Goal: Task Accomplishment & Management: Manage account settings

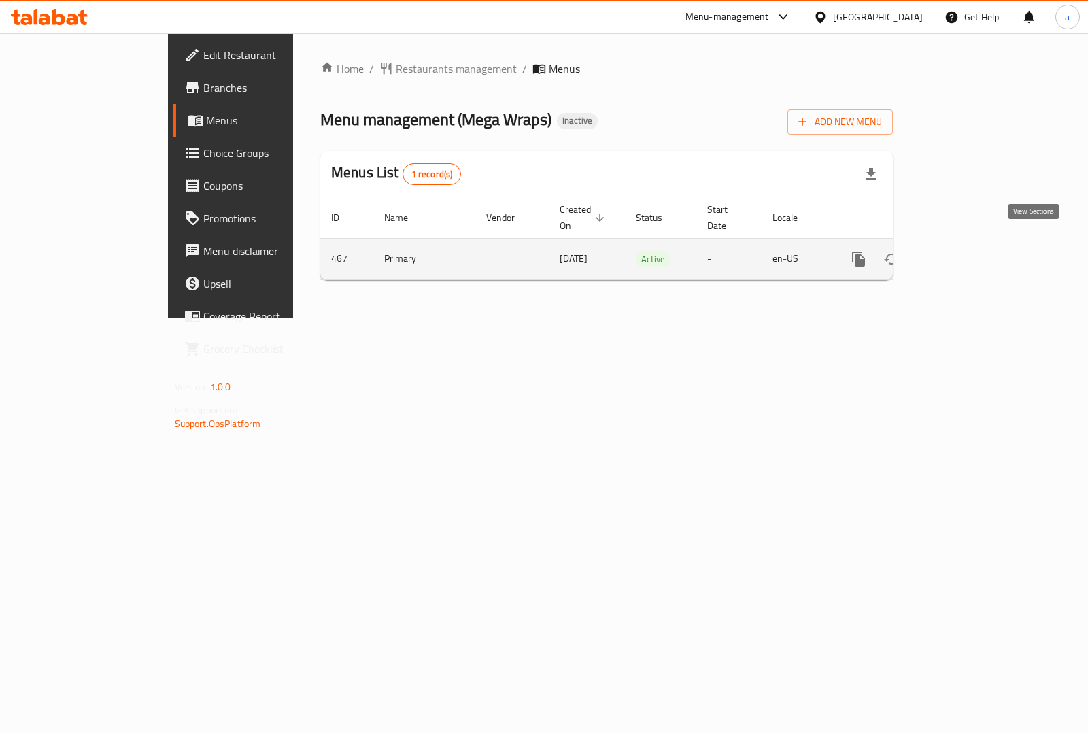
click at [965, 251] on icon "enhanced table" at bounding box center [956, 259] width 16 height 16
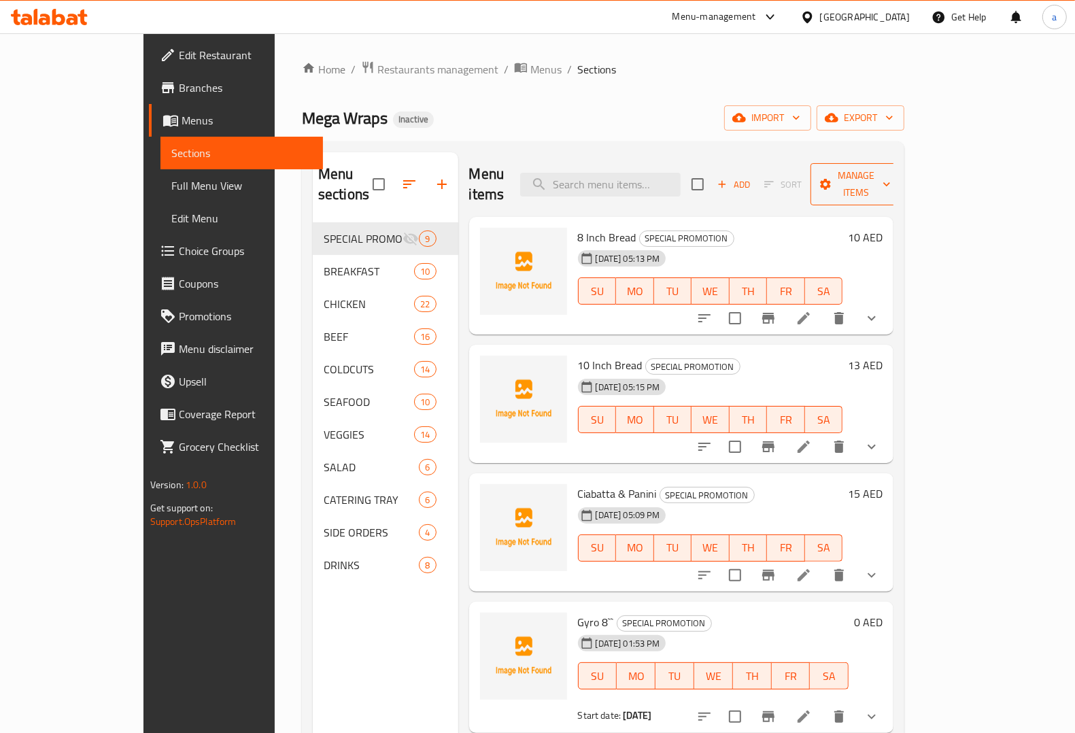
click at [893, 177] on icon "button" at bounding box center [887, 184] width 14 height 14
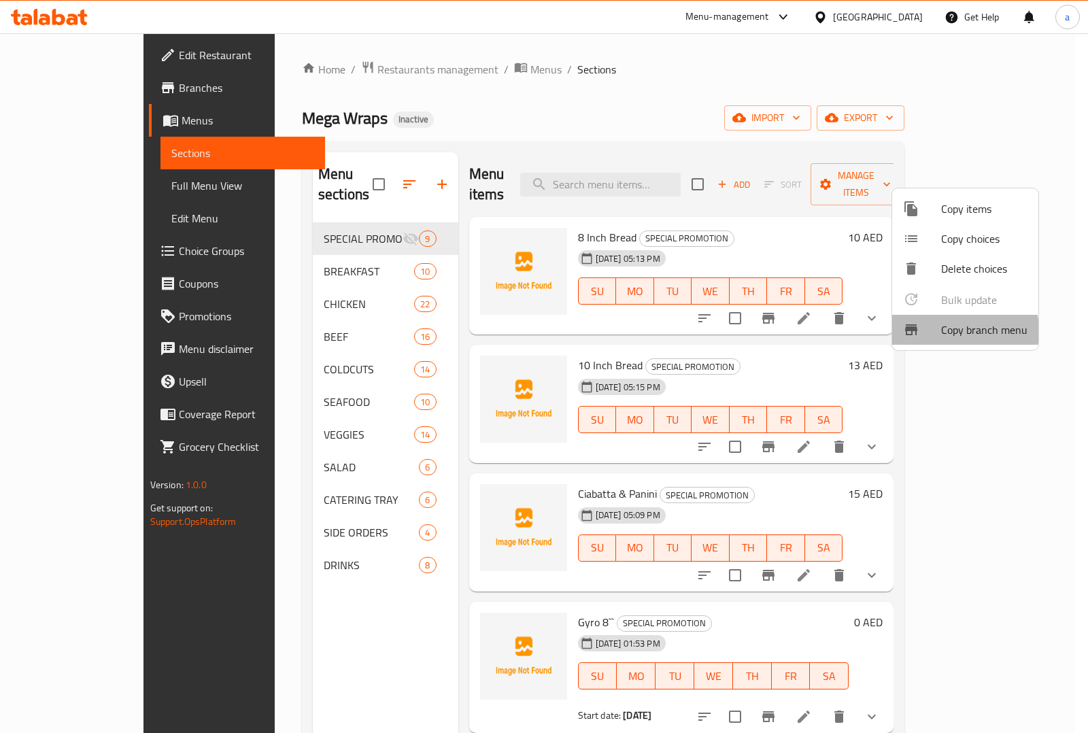
click at [950, 331] on span "Copy branch menu" at bounding box center [984, 330] width 86 height 16
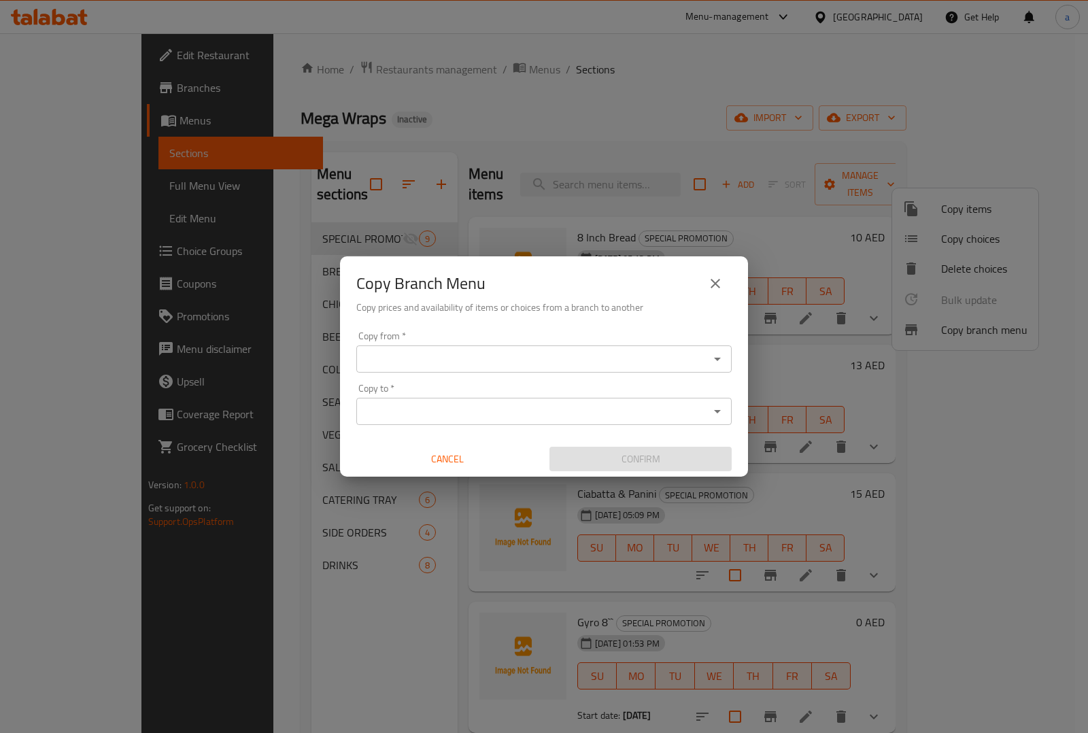
click at [451, 361] on input "Copy from   *" at bounding box center [532, 358] width 345 height 19
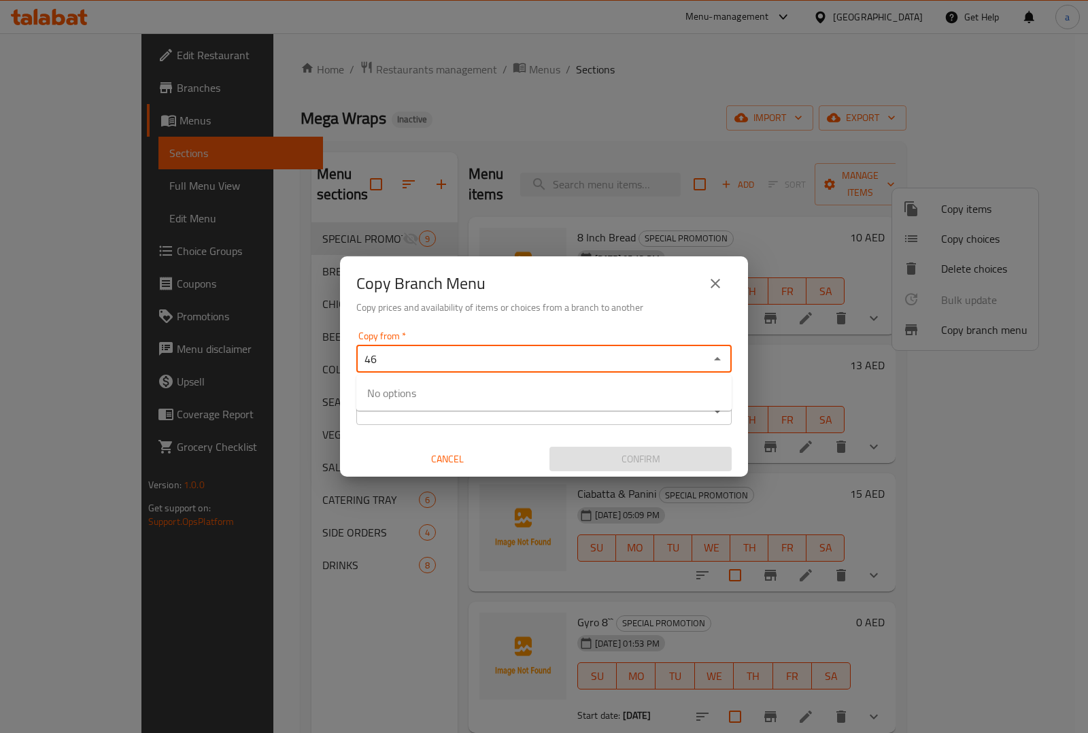
type input "4"
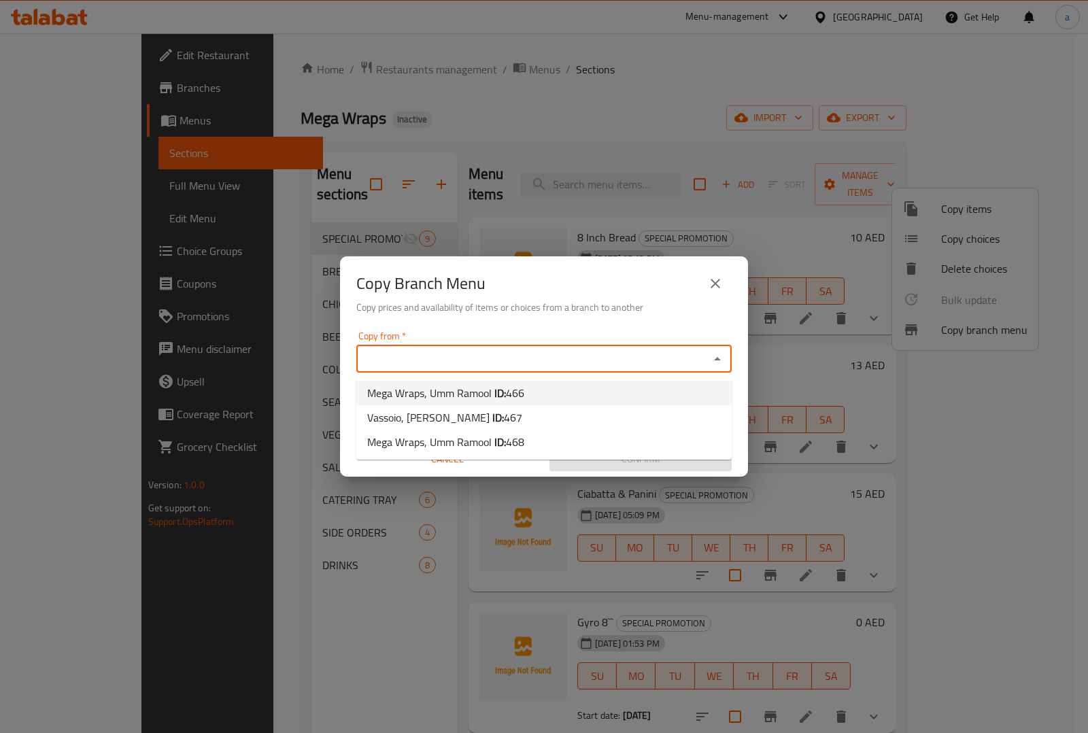
click at [443, 385] on span "Mega Wraps, Umm Ramool ID: 466" at bounding box center [445, 393] width 157 height 16
type input "Mega Wraps, Umm Ramool"
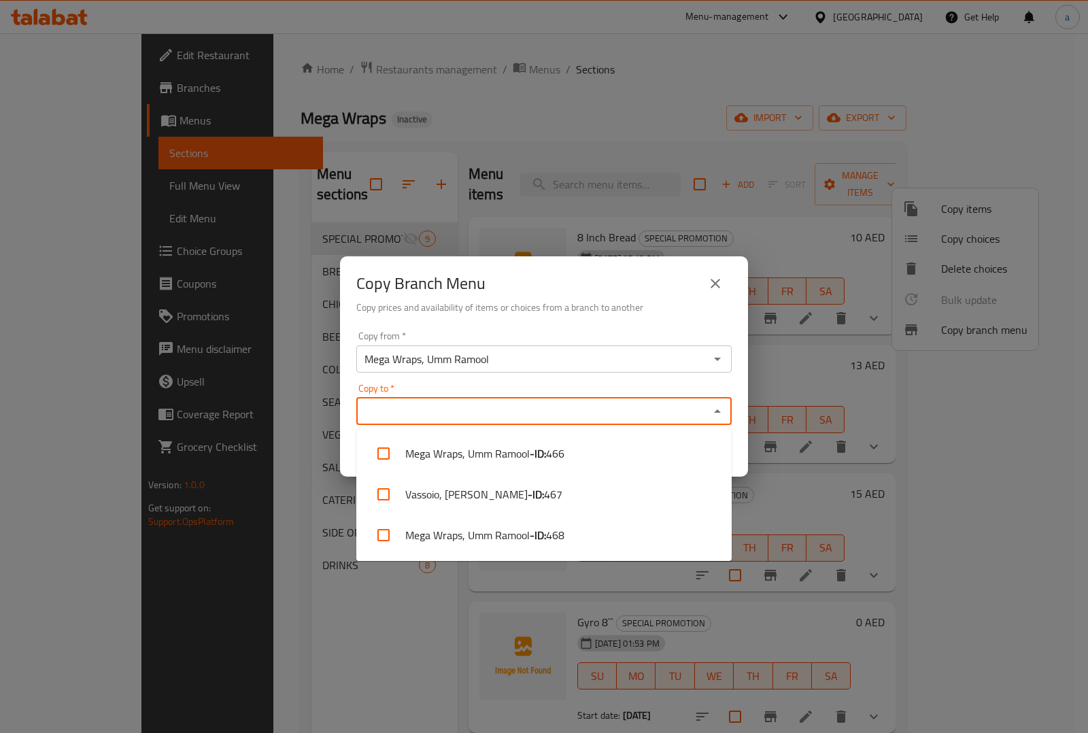
click at [442, 406] on input "Copy to   *" at bounding box center [532, 411] width 345 height 19
click at [552, 532] on span "468" at bounding box center [555, 535] width 18 height 16
checkbox input "true"
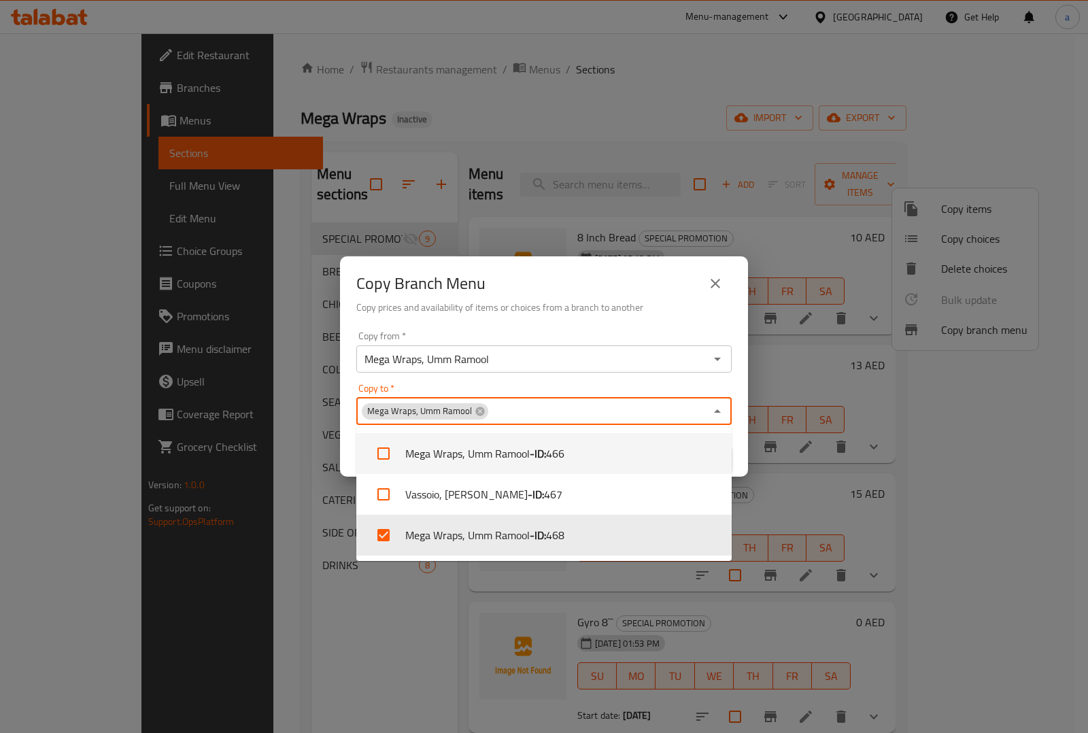
click at [632, 320] on div "Copy Branch Menu Copy prices and availability of items or choices from a branch…" at bounding box center [544, 290] width 408 height 69
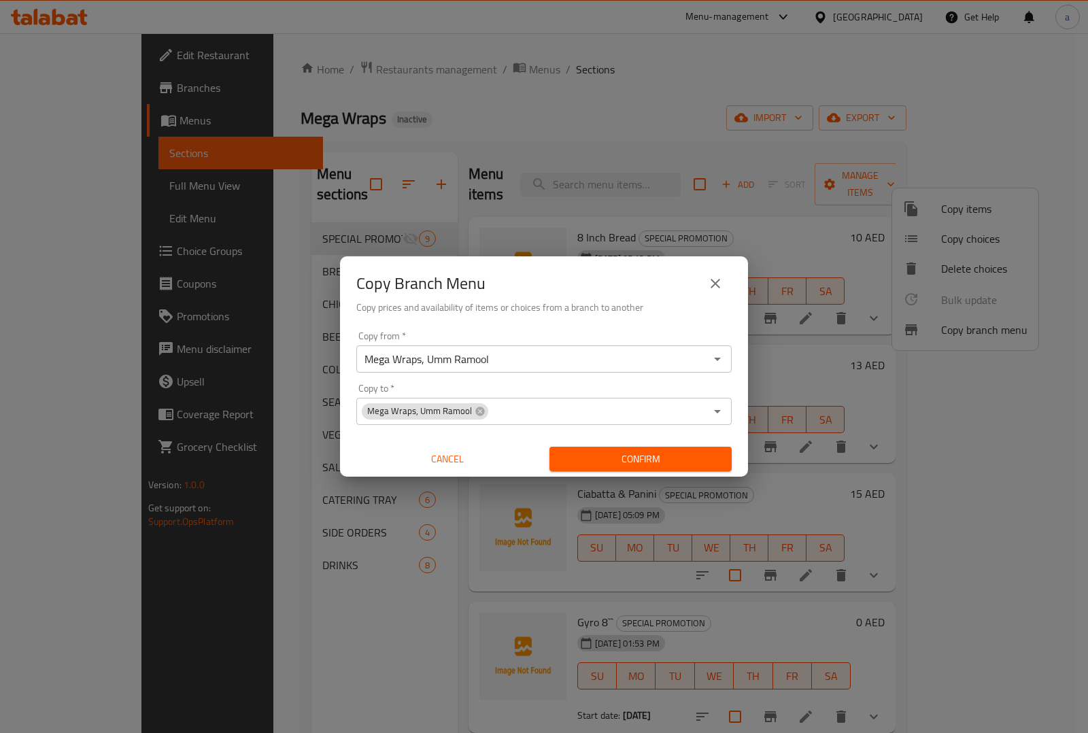
click at [722, 281] on icon "close" at bounding box center [715, 283] width 16 height 16
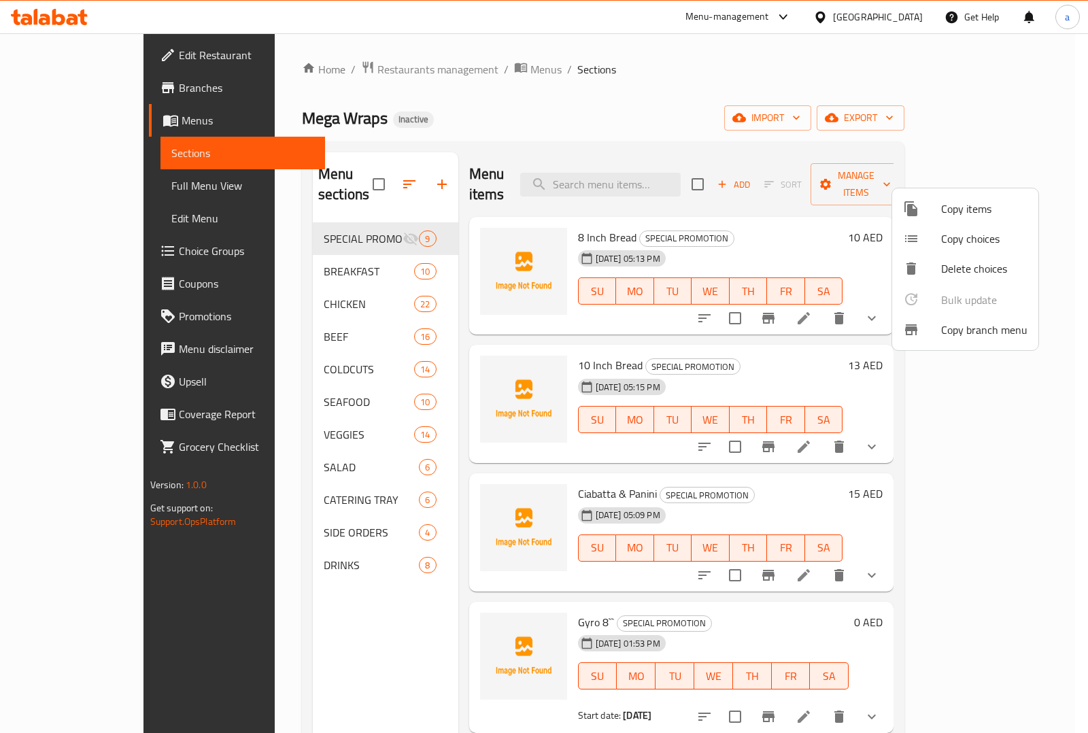
click at [69, 87] on div at bounding box center [544, 366] width 1088 height 733
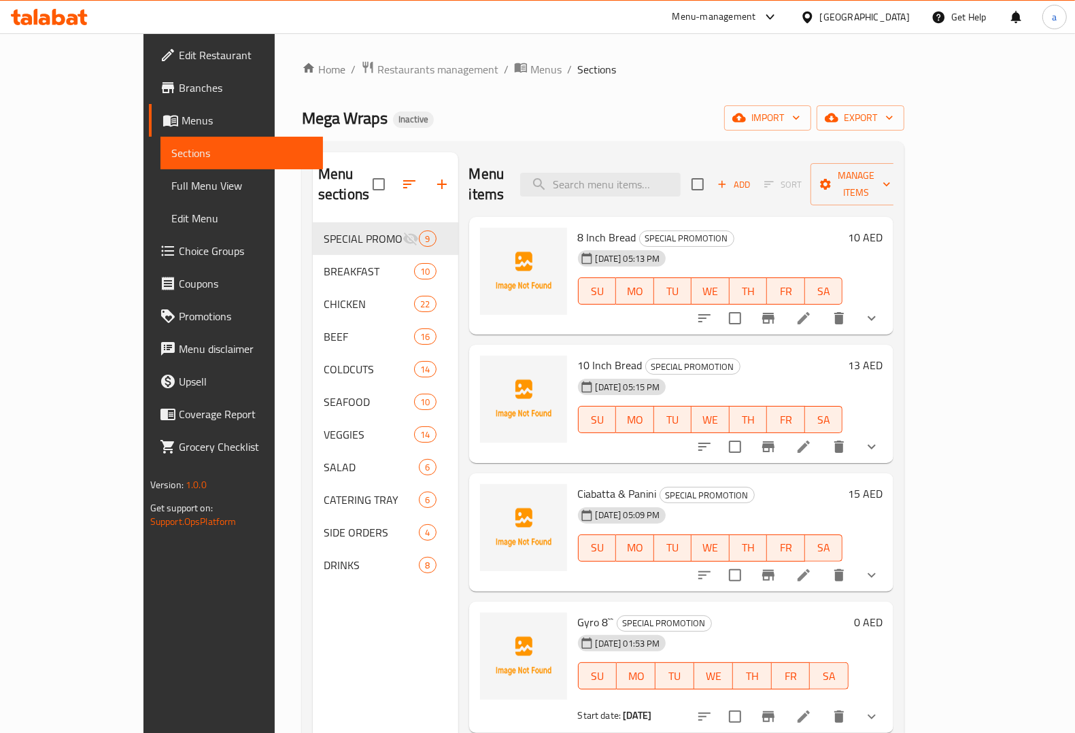
click at [179, 88] on span "Branches" at bounding box center [245, 88] width 133 height 16
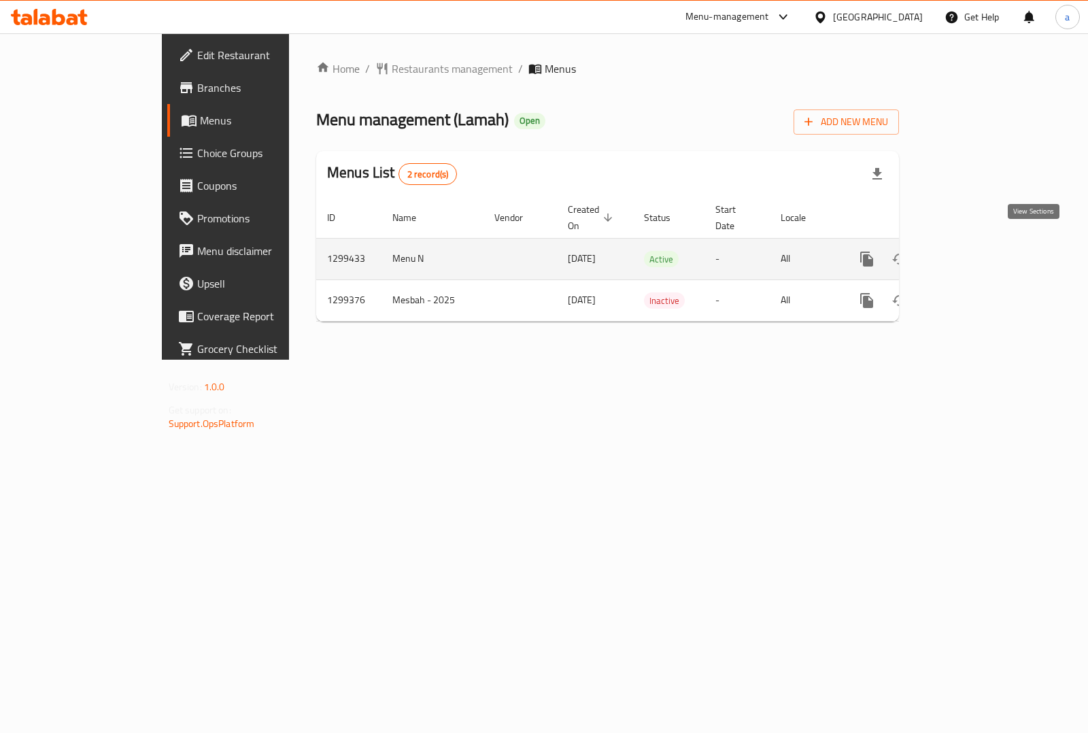
click at [981, 243] on link "enhanced table" at bounding box center [964, 259] width 33 height 33
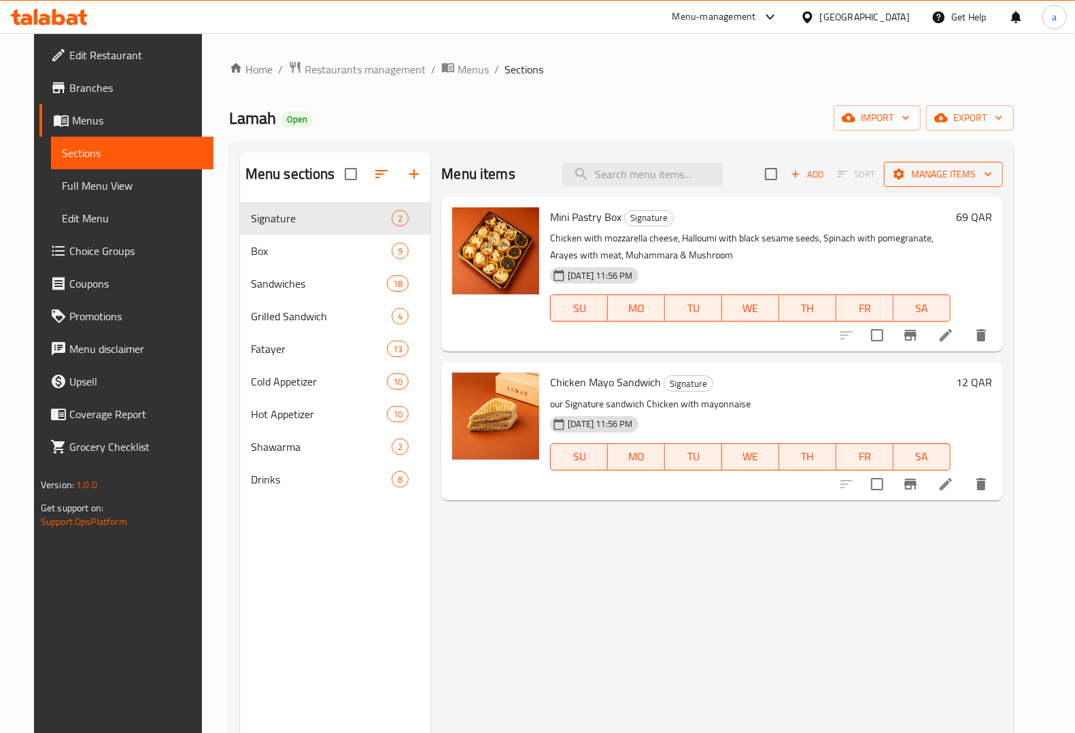
click at [995, 177] on icon "button" at bounding box center [988, 174] width 14 height 14
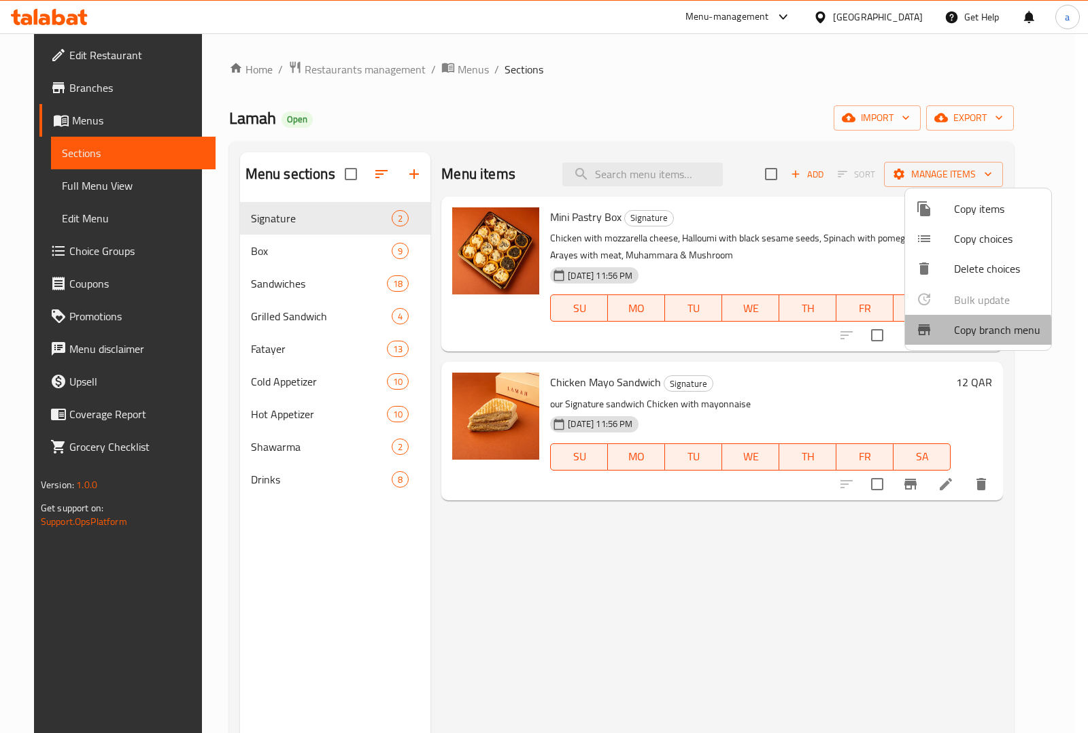
click at [976, 332] on span "Copy branch menu" at bounding box center [997, 330] width 86 height 16
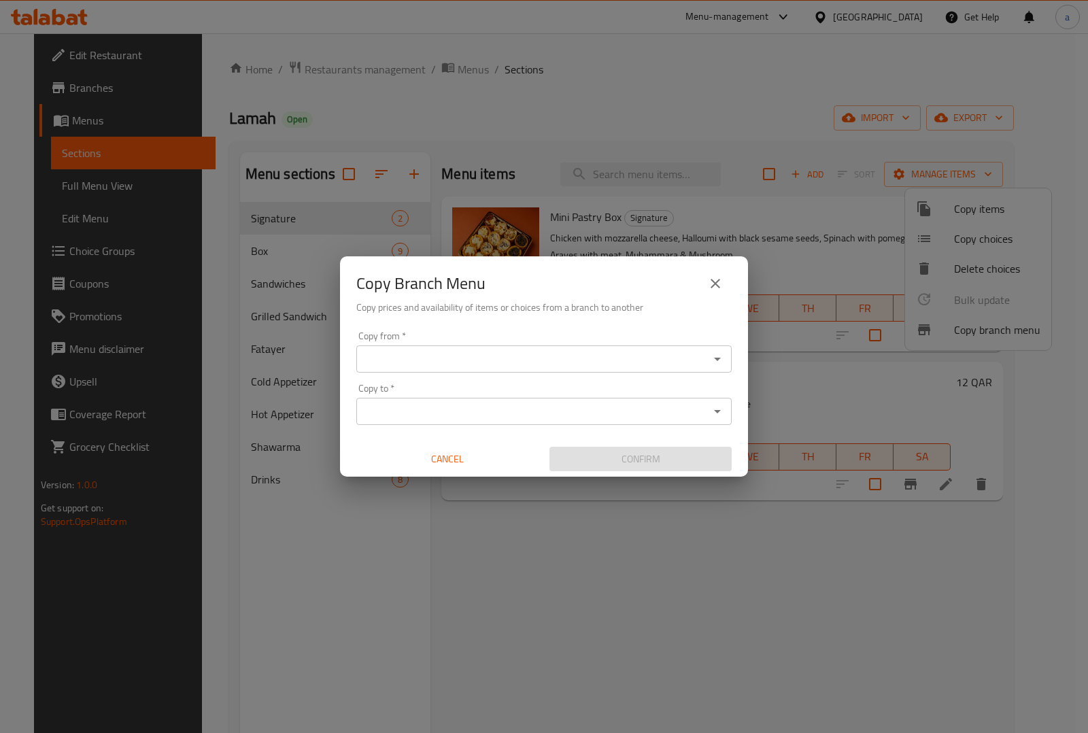
click at [430, 352] on input "Copy from   *" at bounding box center [532, 358] width 345 height 19
click at [715, 358] on icon "Open" at bounding box center [717, 359] width 7 height 3
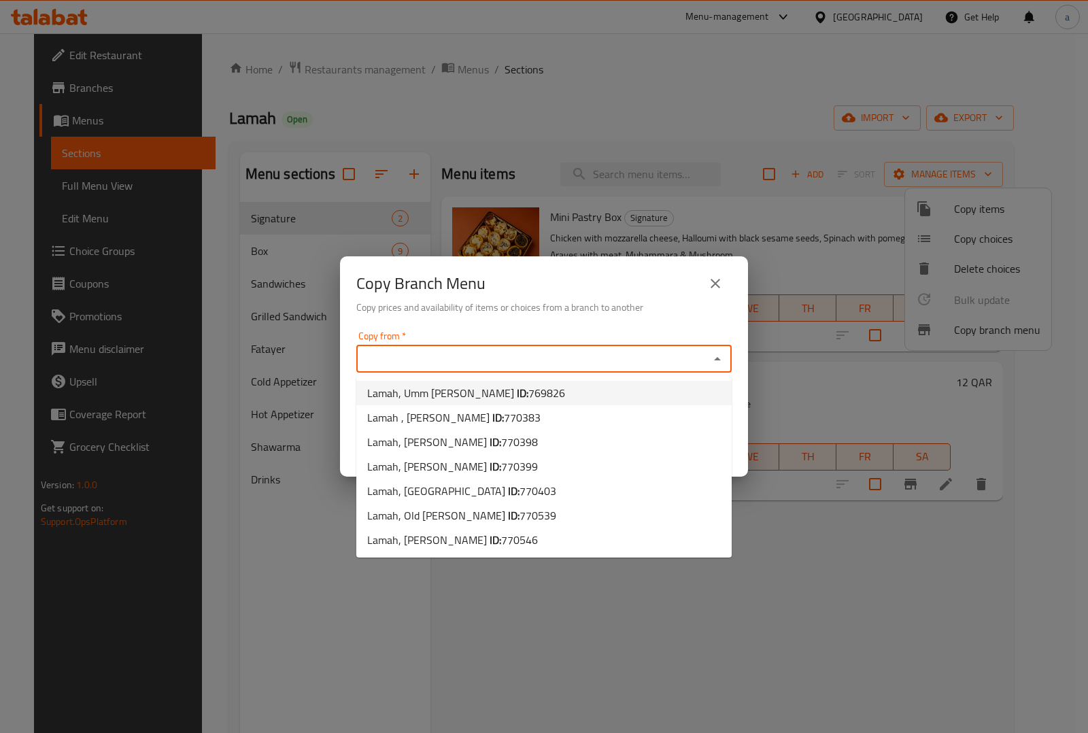
click at [475, 396] on span "Lamah, Umm Salal Mohammed ID: 769826" at bounding box center [466, 393] width 198 height 16
type input "Lamah, Umm Salal Mohammed"
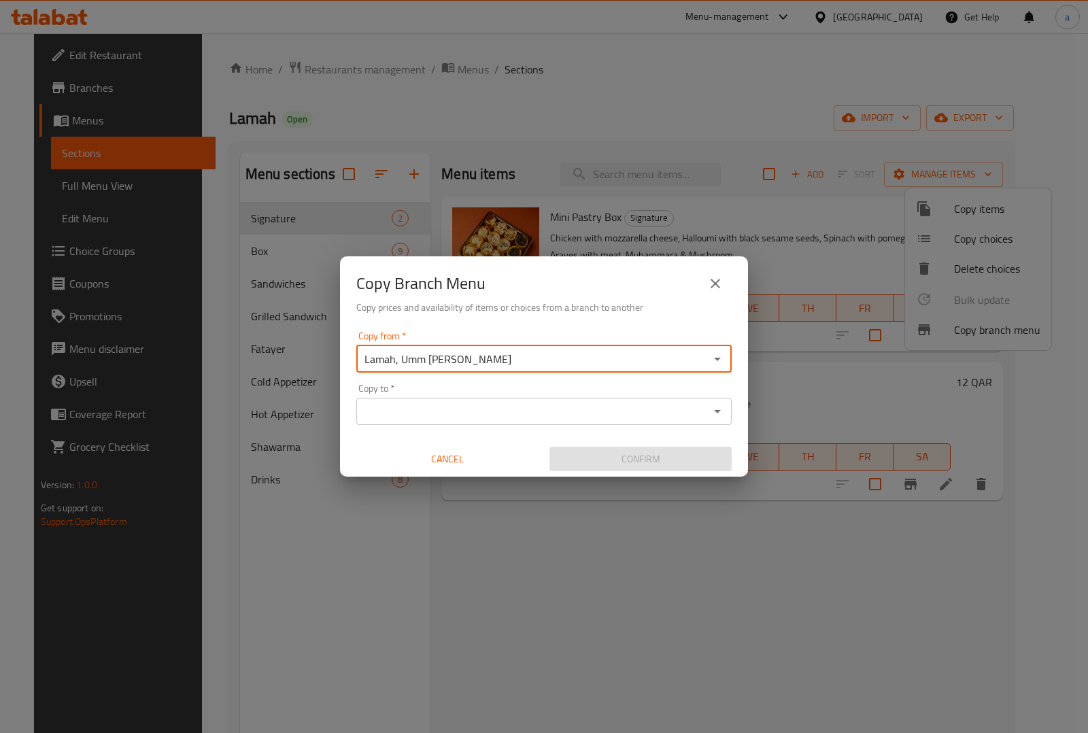
click at [723, 406] on icon "Open" at bounding box center [717, 411] width 16 height 16
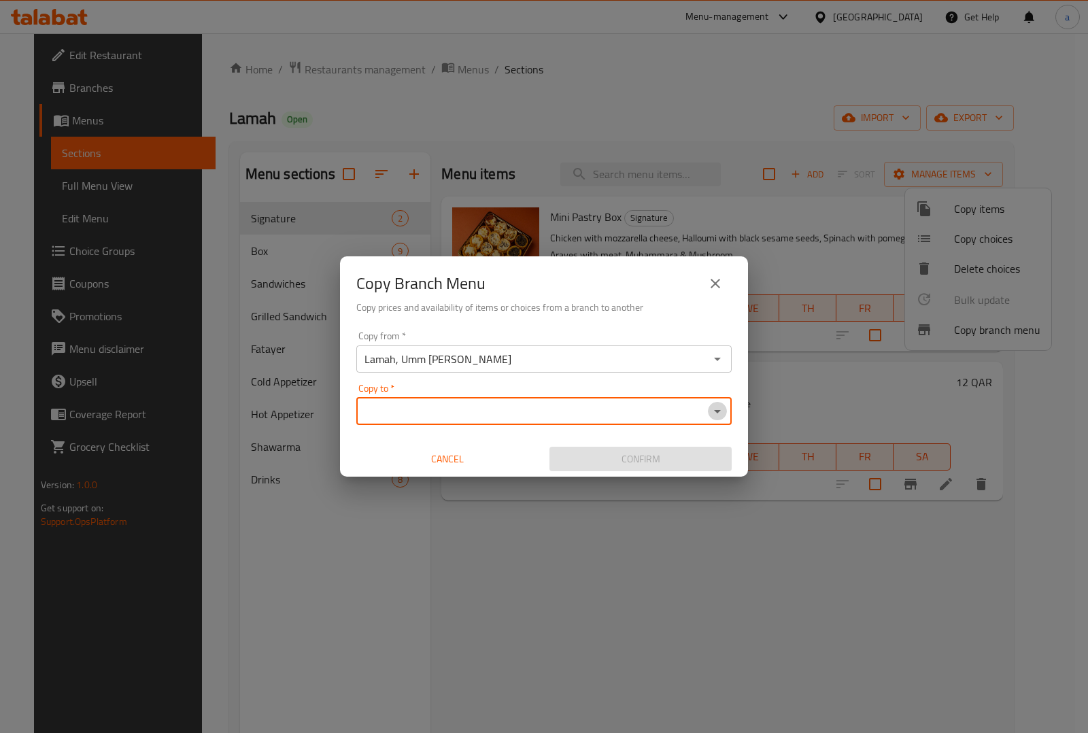
click at [716, 409] on icon "Open" at bounding box center [717, 411] width 16 height 16
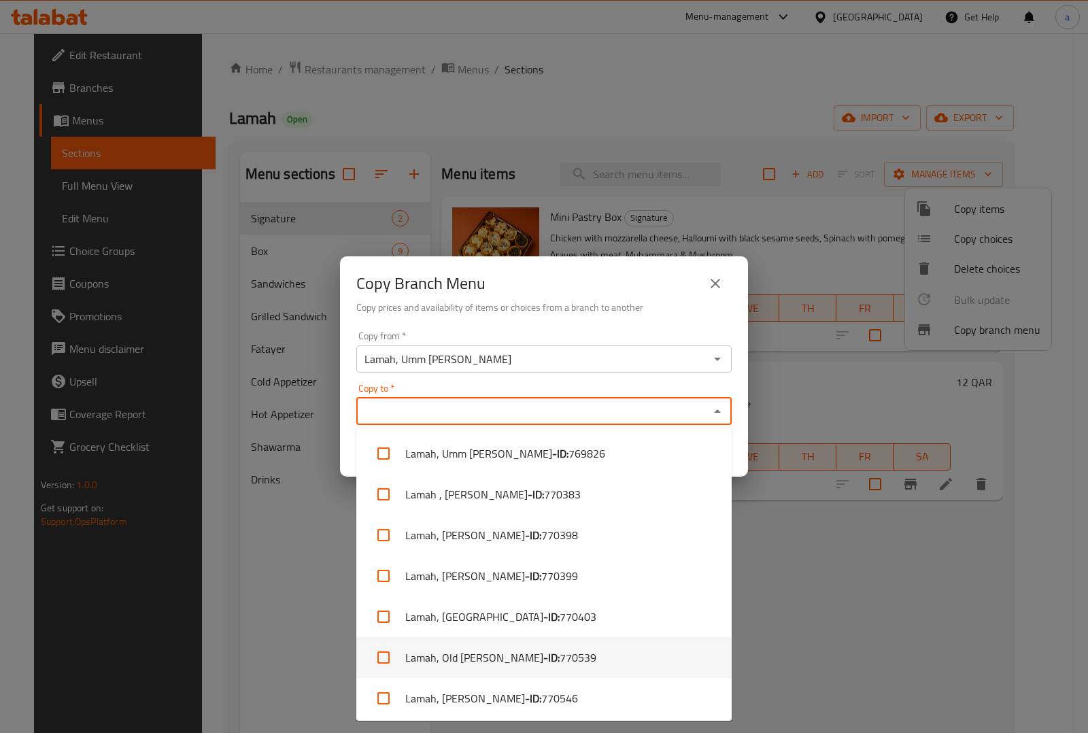
click at [480, 650] on li "Lamah, Old Rayyan - ID: 770539" at bounding box center [543, 657] width 375 height 41
checkbox input "true"
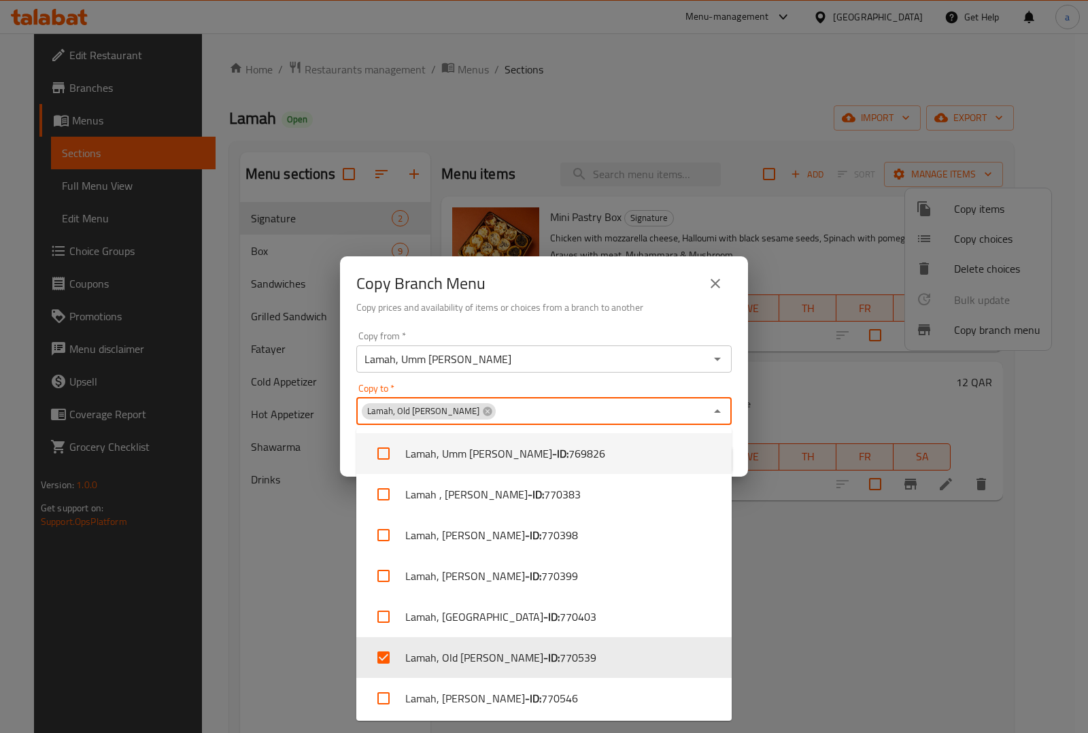
click at [738, 396] on div "Copy from   * Lamah, Umm Salal Mohammed Copy from * Copy to   * Lamah, Old Rayy…" at bounding box center [544, 402] width 408 height 152
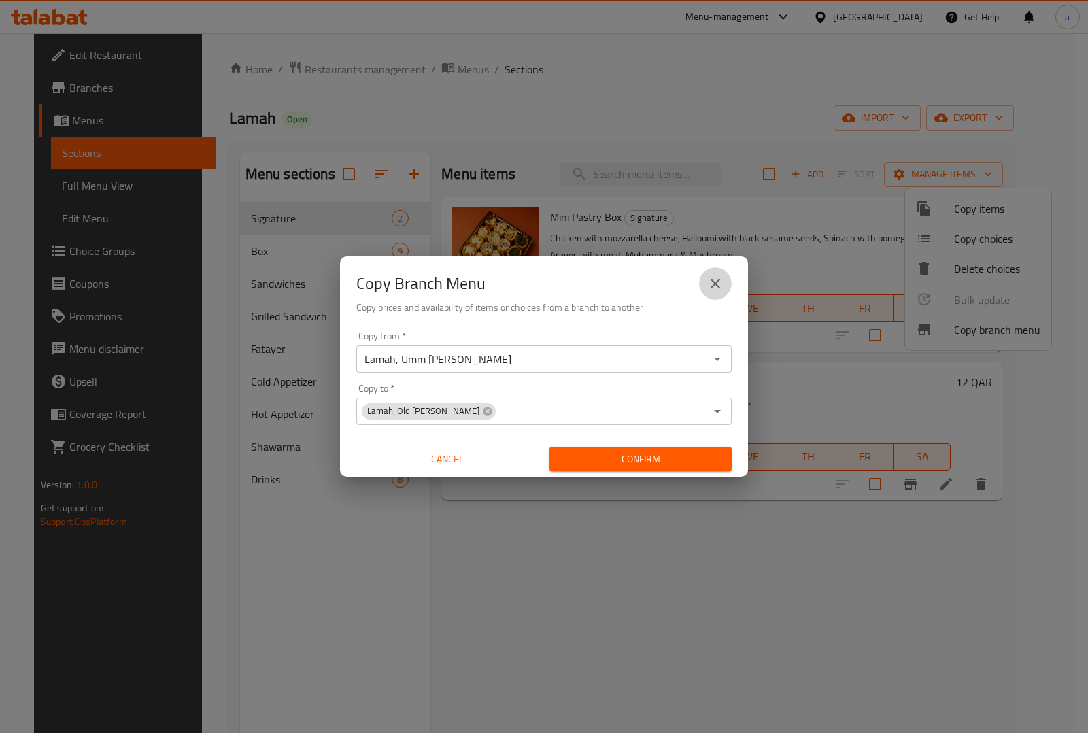
click at [717, 294] on button "close" at bounding box center [715, 283] width 33 height 33
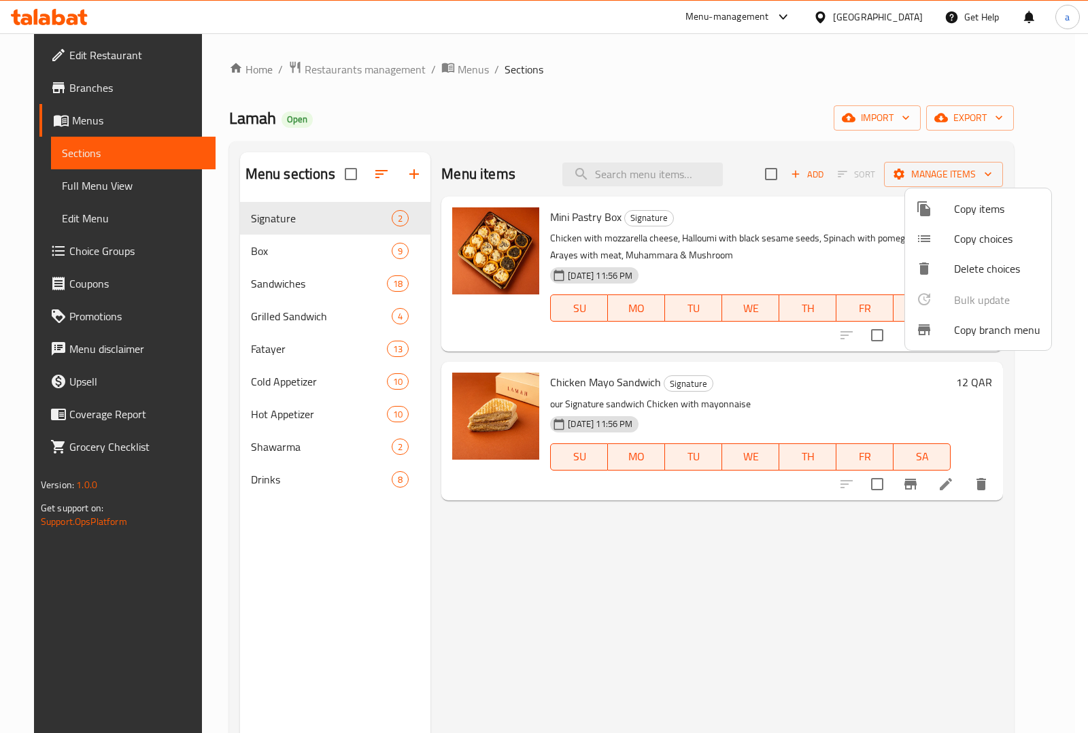
click at [107, 46] on div at bounding box center [544, 366] width 1088 height 733
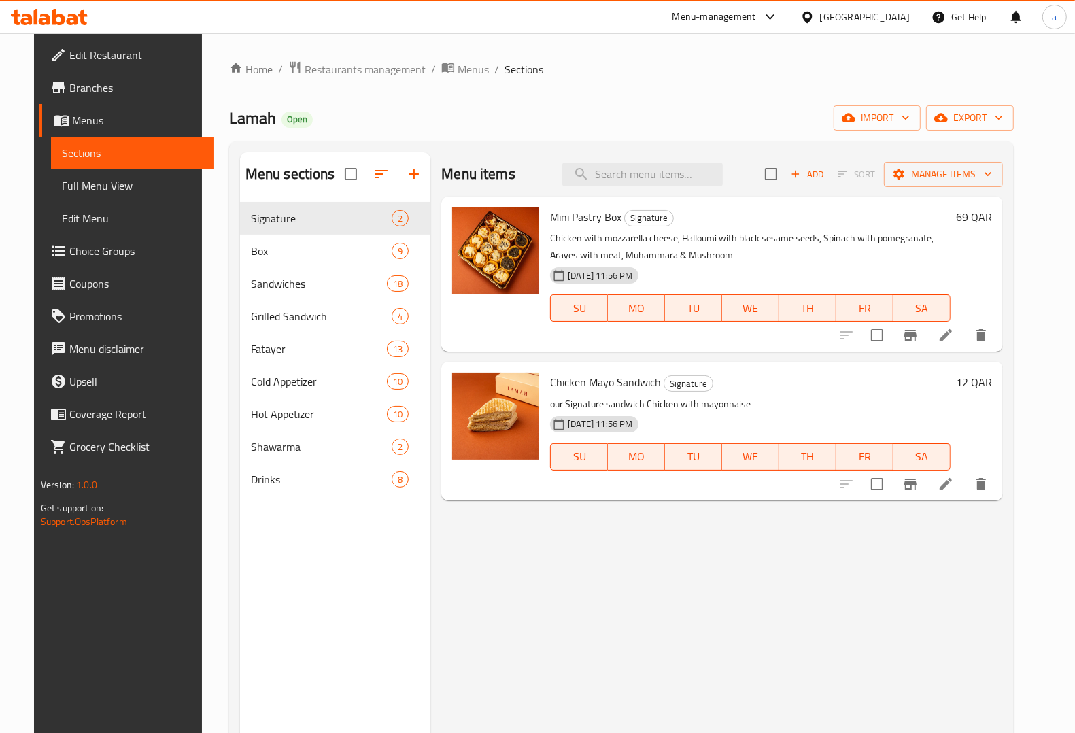
click at [107, 47] on span "Edit Restaurant" at bounding box center [135, 55] width 133 height 16
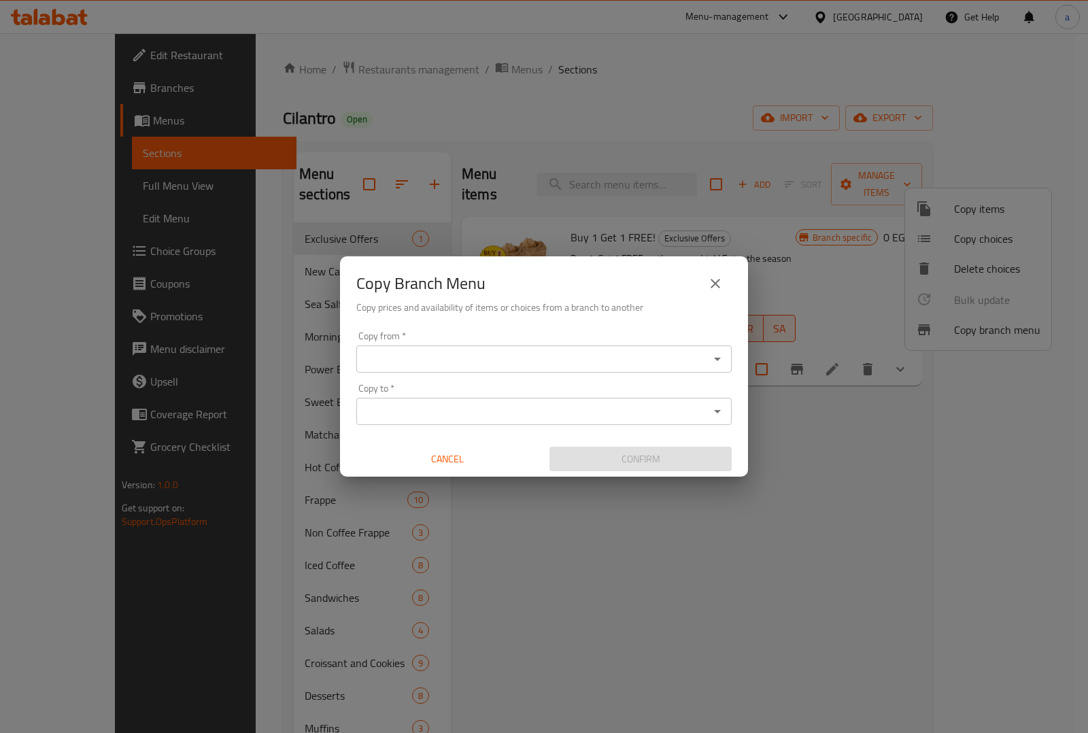
click at [722, 360] on icon "Open" at bounding box center [717, 359] width 16 height 16
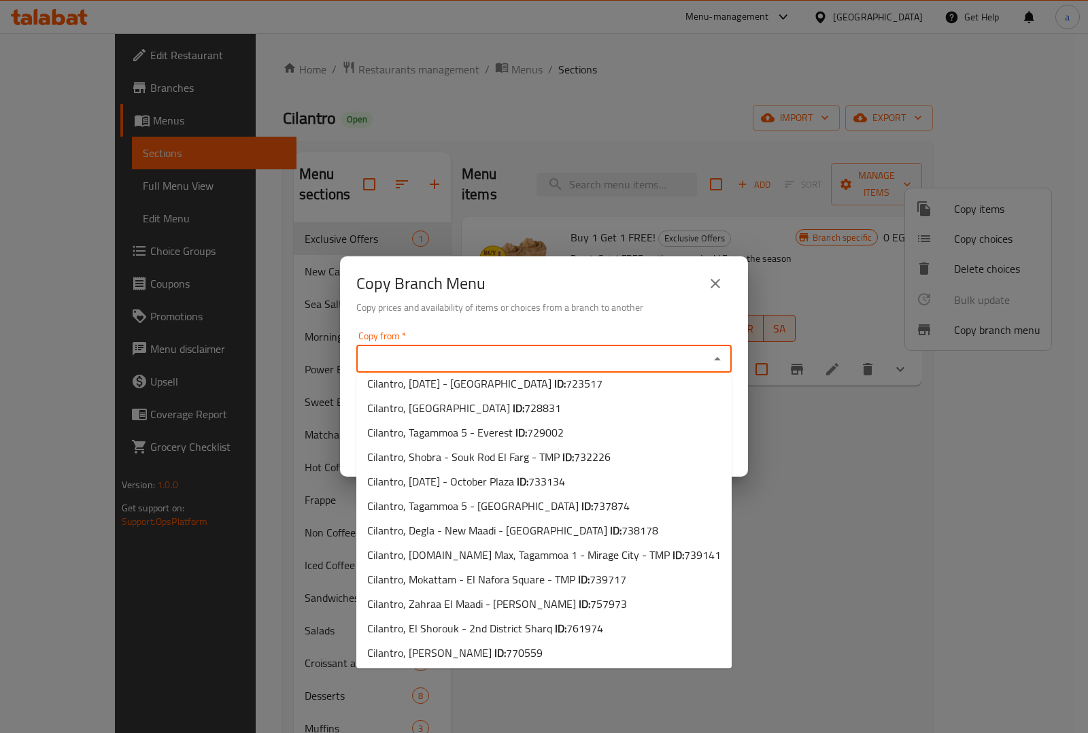
scroll to position [1209, 0]
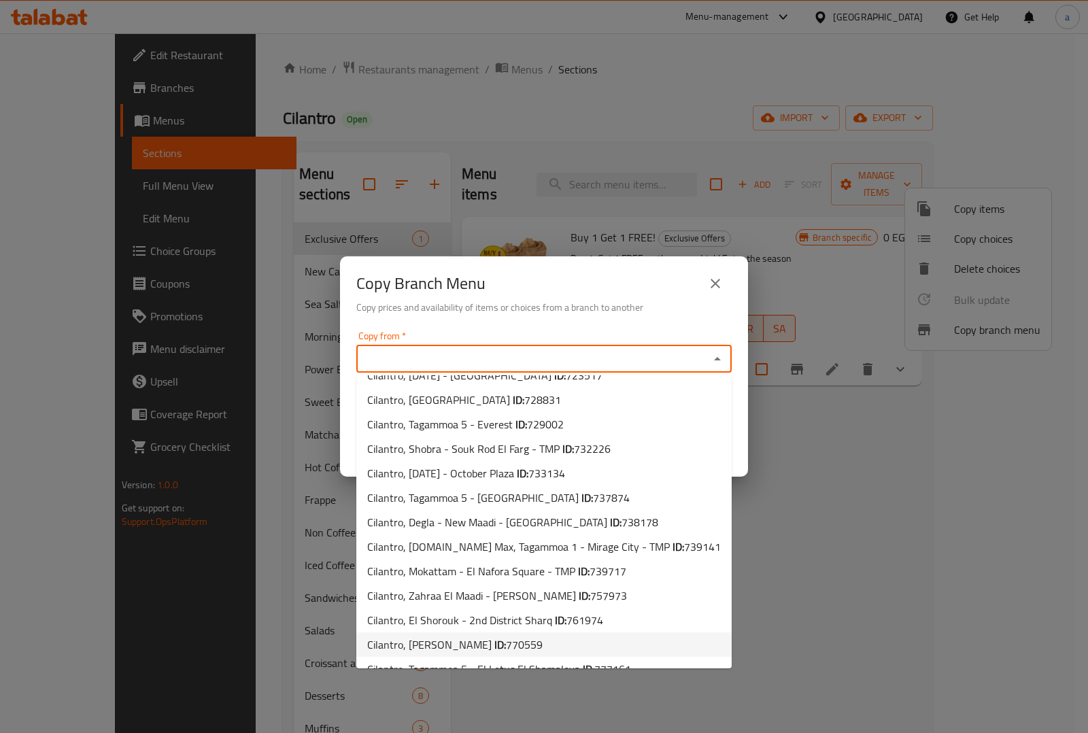
click at [506, 634] on span "770559" at bounding box center [524, 644] width 37 height 20
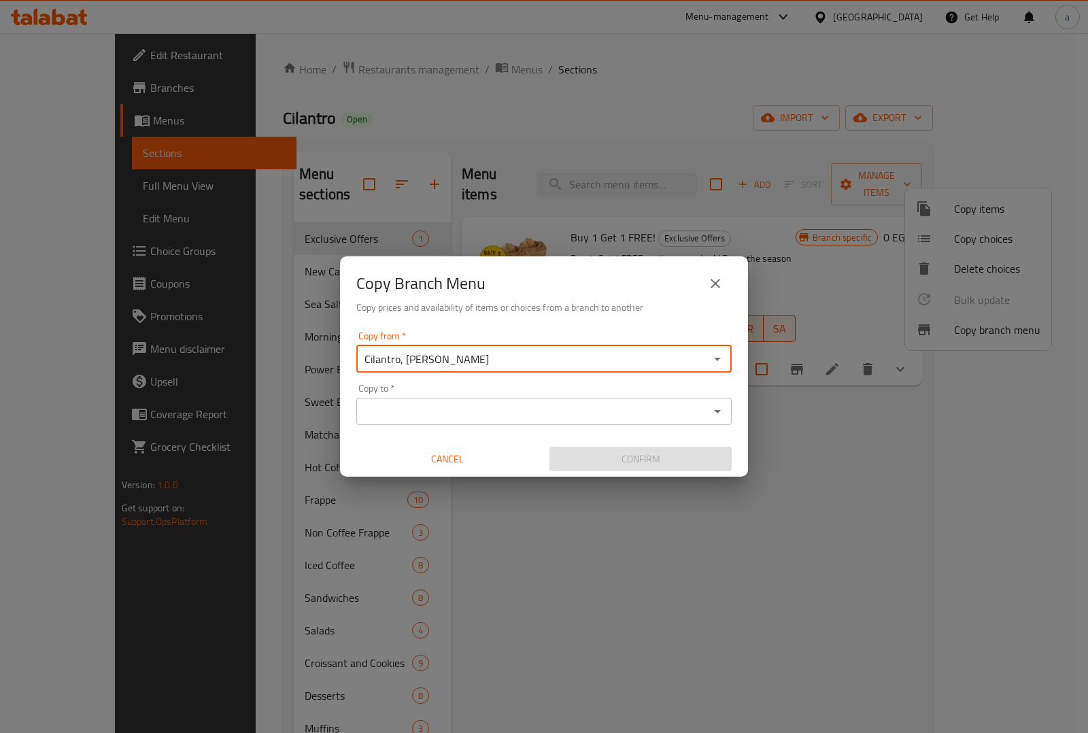
click at [721, 410] on icon "Open" at bounding box center [717, 411] width 16 height 16
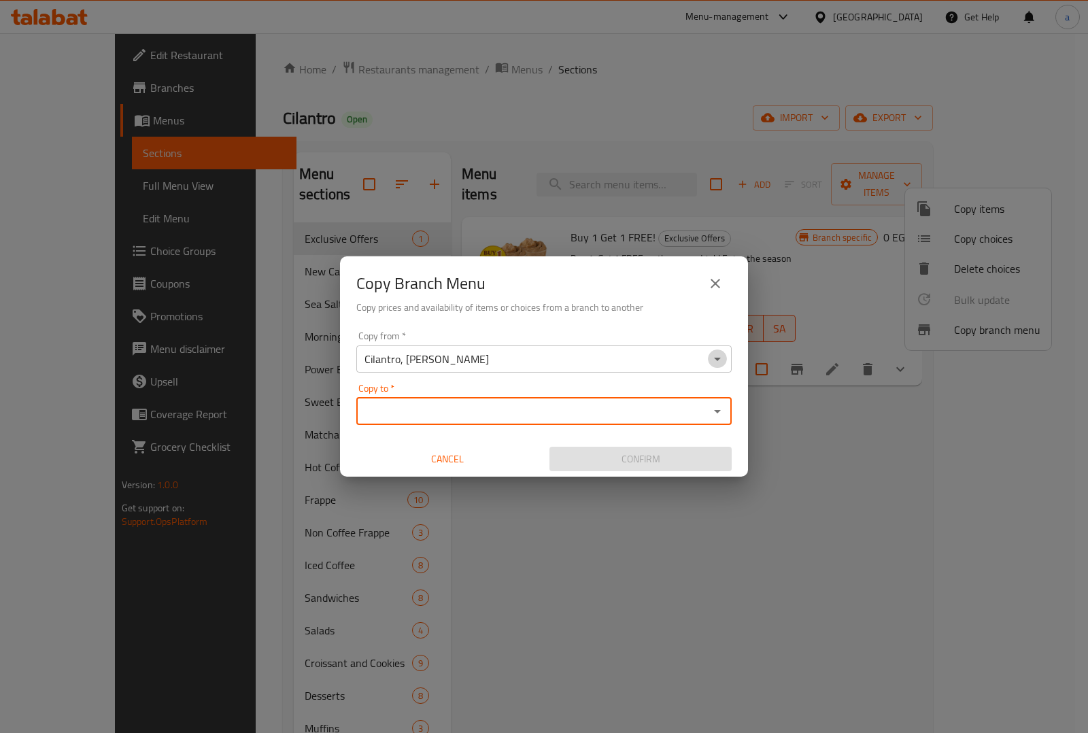
click at [719, 362] on icon "Open" at bounding box center [717, 359] width 16 height 16
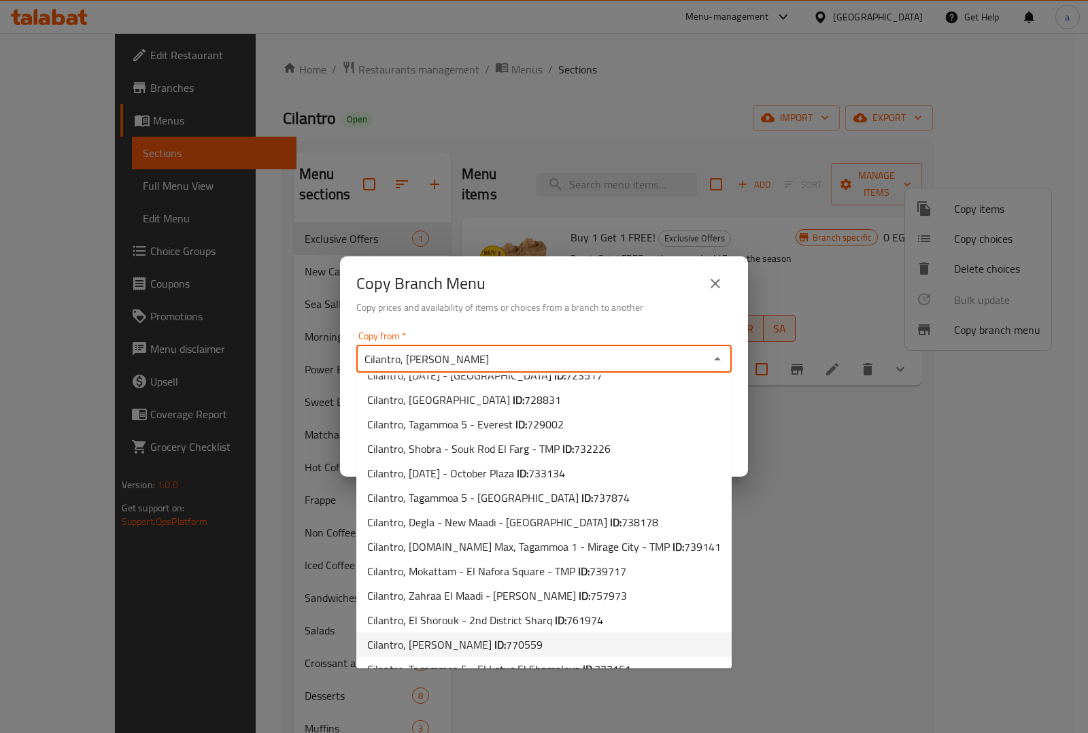
click at [512, 634] on span "770559" at bounding box center [524, 644] width 37 height 20
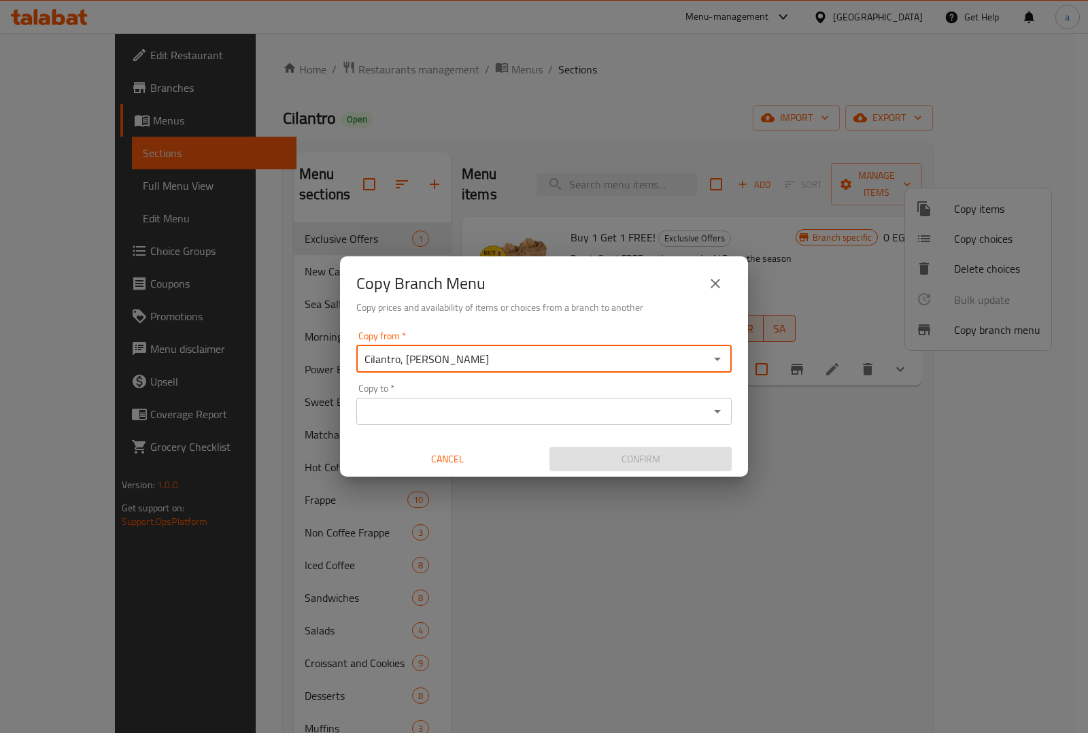
click at [715, 355] on icon "Open" at bounding box center [717, 359] width 16 height 16
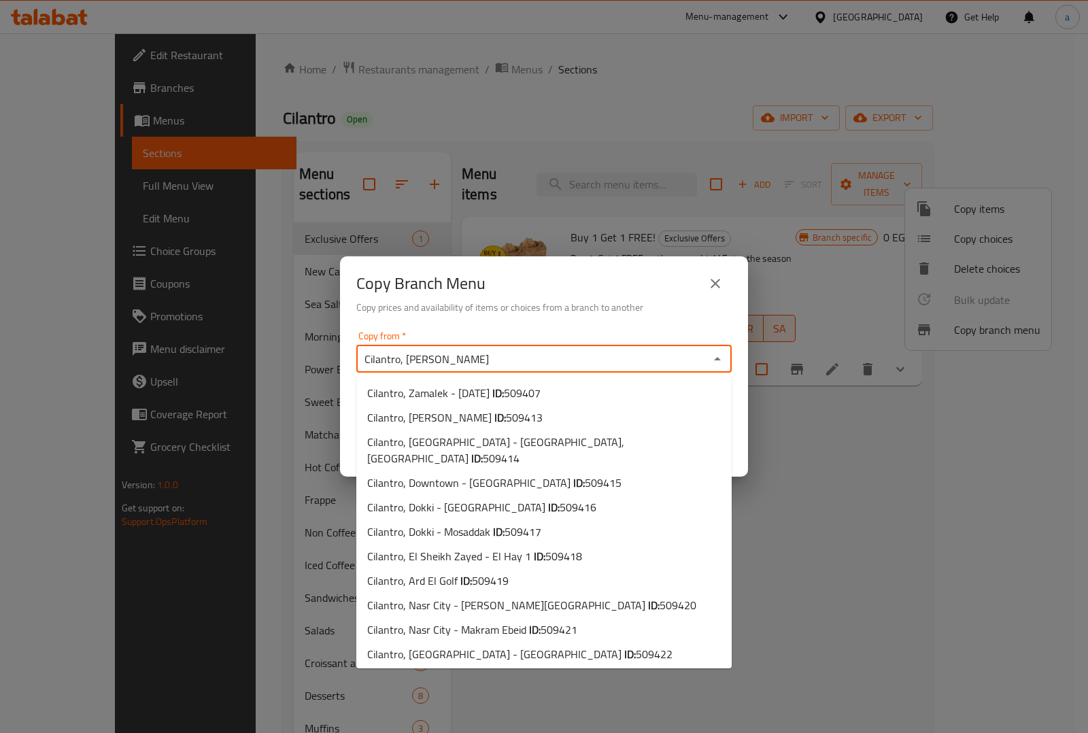
scroll to position [1183, 0]
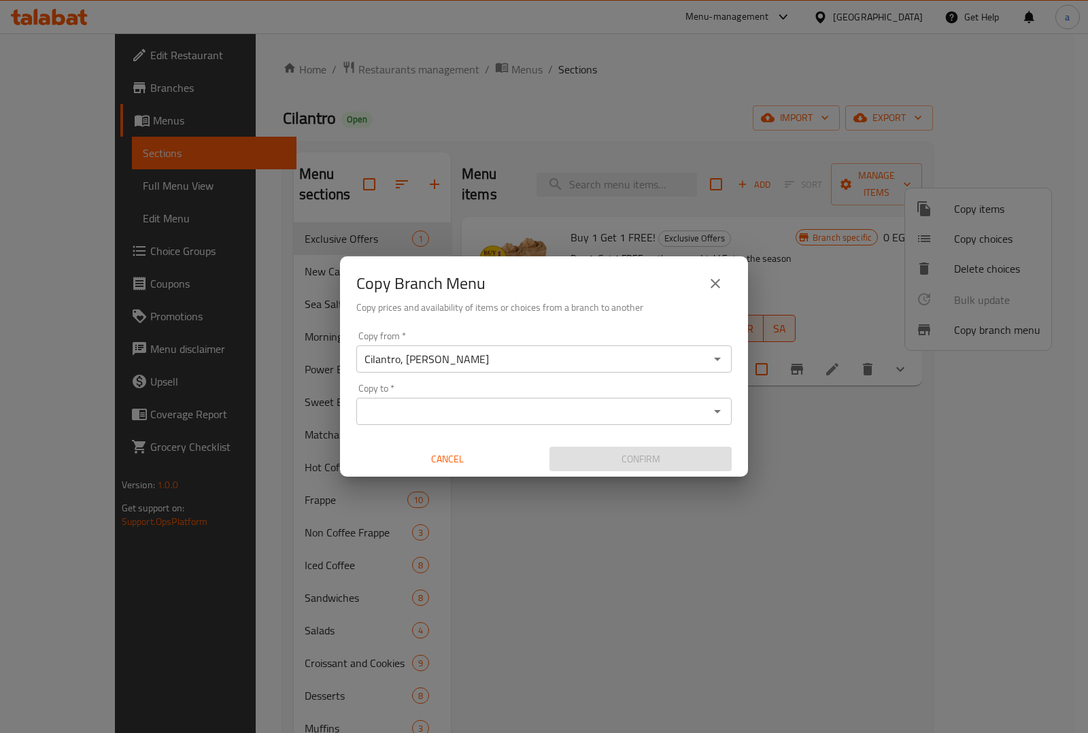
click at [602, 390] on div "Copy to   * Copy to *" at bounding box center [543, 403] width 375 height 41
click at [723, 359] on icon "Open" at bounding box center [717, 359] width 16 height 16
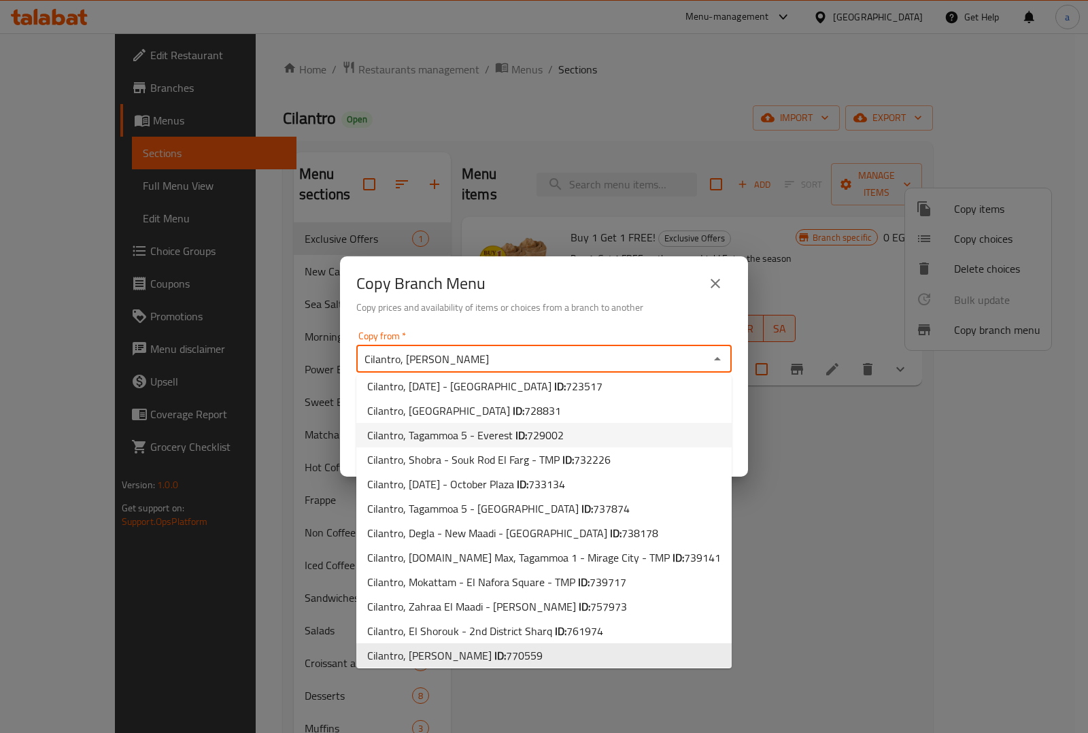
scroll to position [1209, 0]
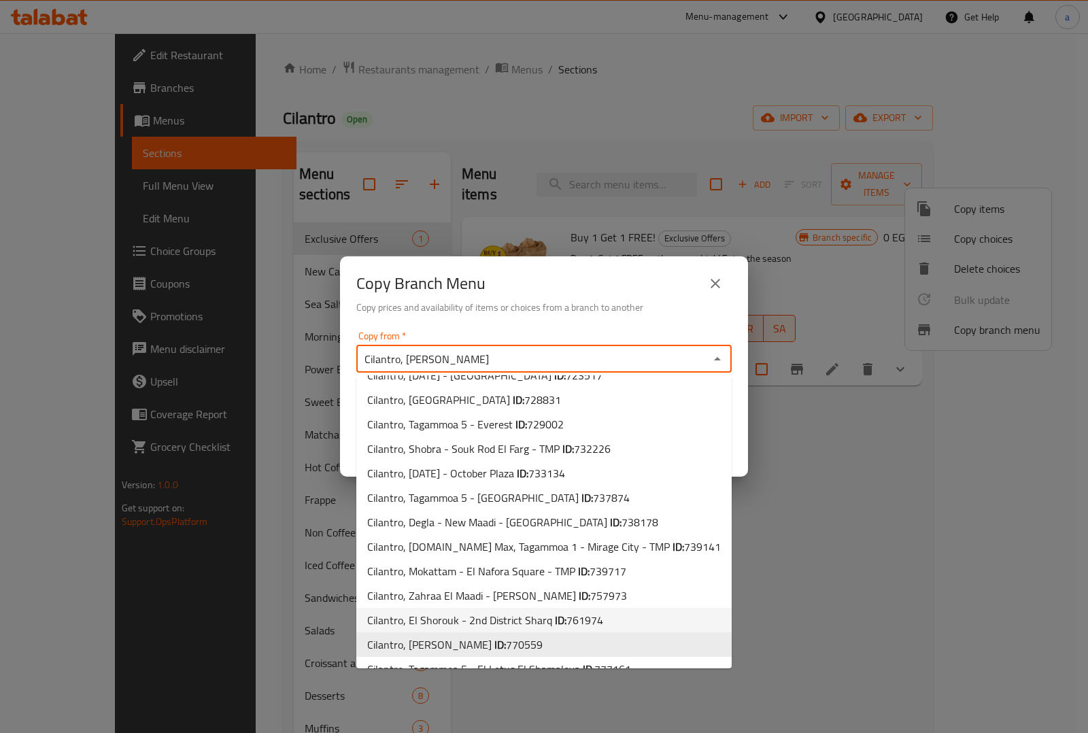
click at [590, 610] on span "761974" at bounding box center [584, 620] width 37 height 20
type input "Cilantro, El Shorouk - 2nd District Sharq"
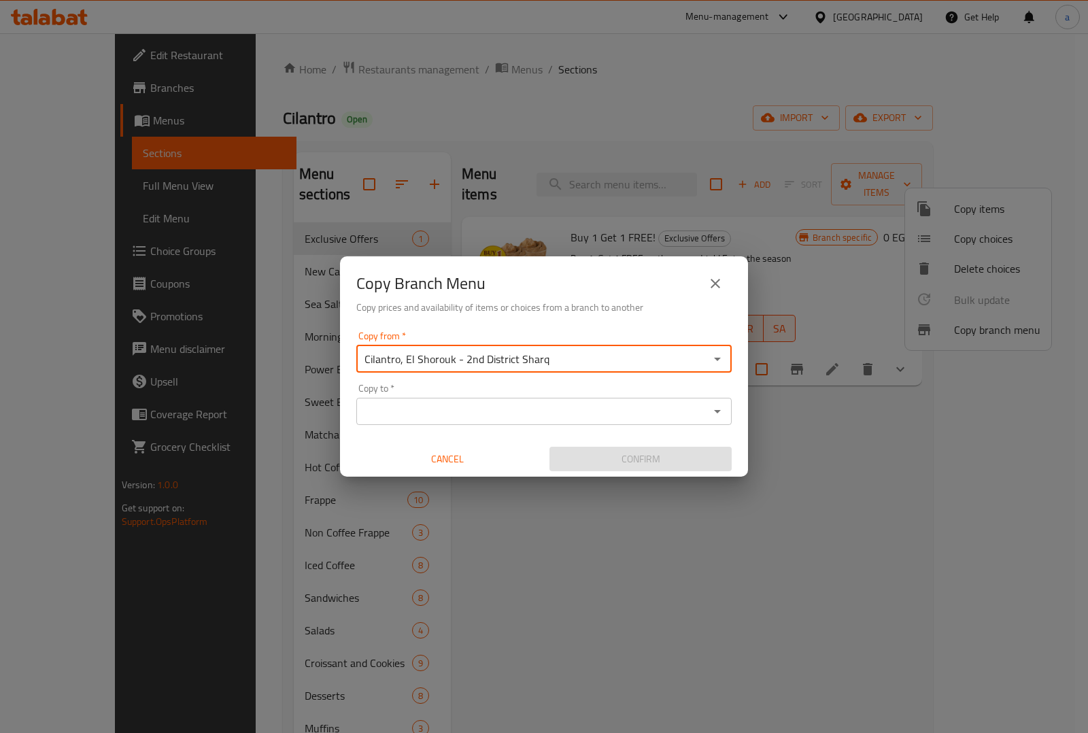
click at [718, 415] on icon "Open" at bounding box center [717, 411] width 16 height 16
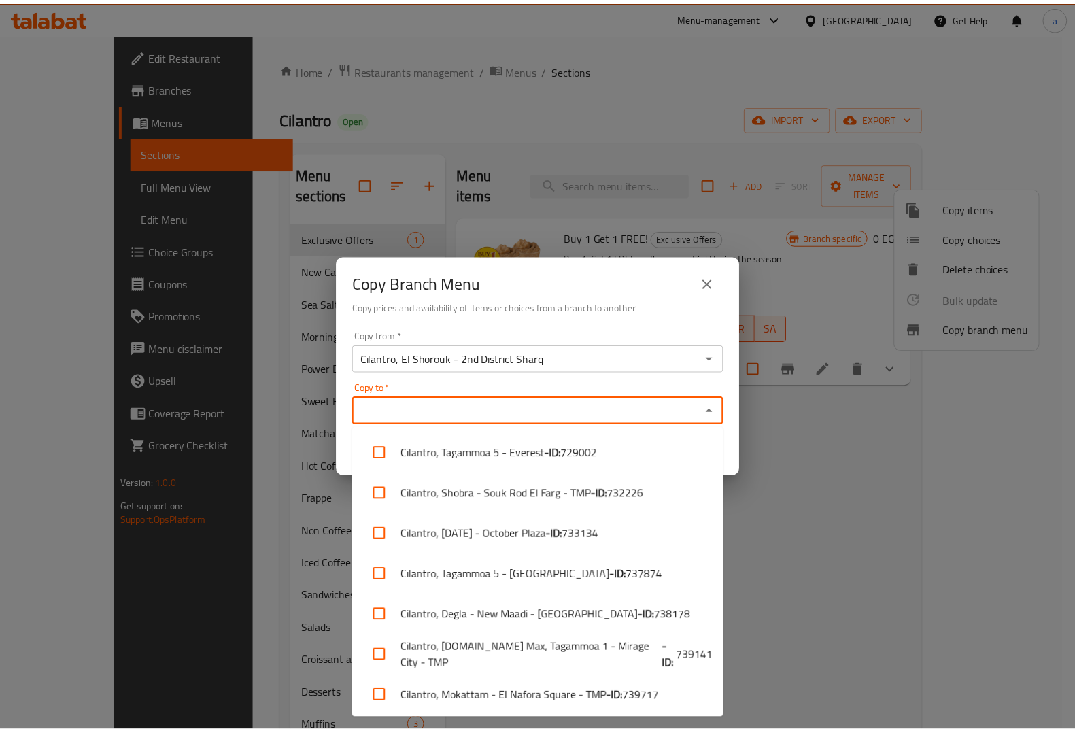
scroll to position [2204, 0]
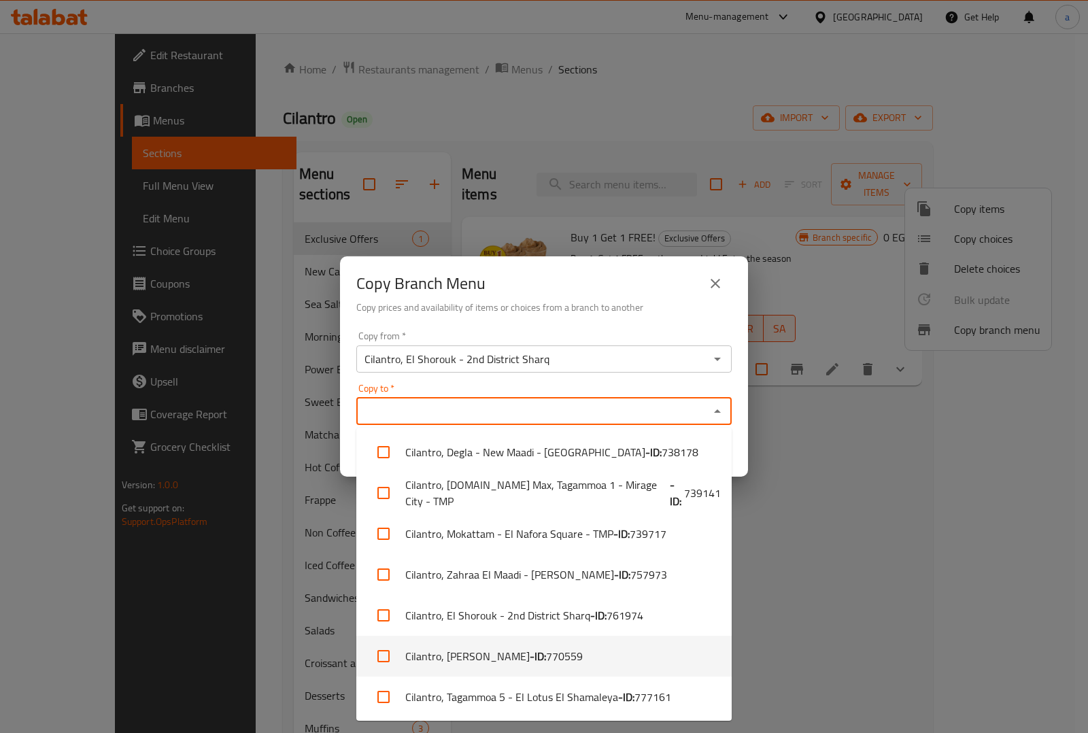
click at [492, 647] on li "Cilantro, Aboo Rawash - ID: 770559" at bounding box center [543, 656] width 375 height 41
checkbox input "true"
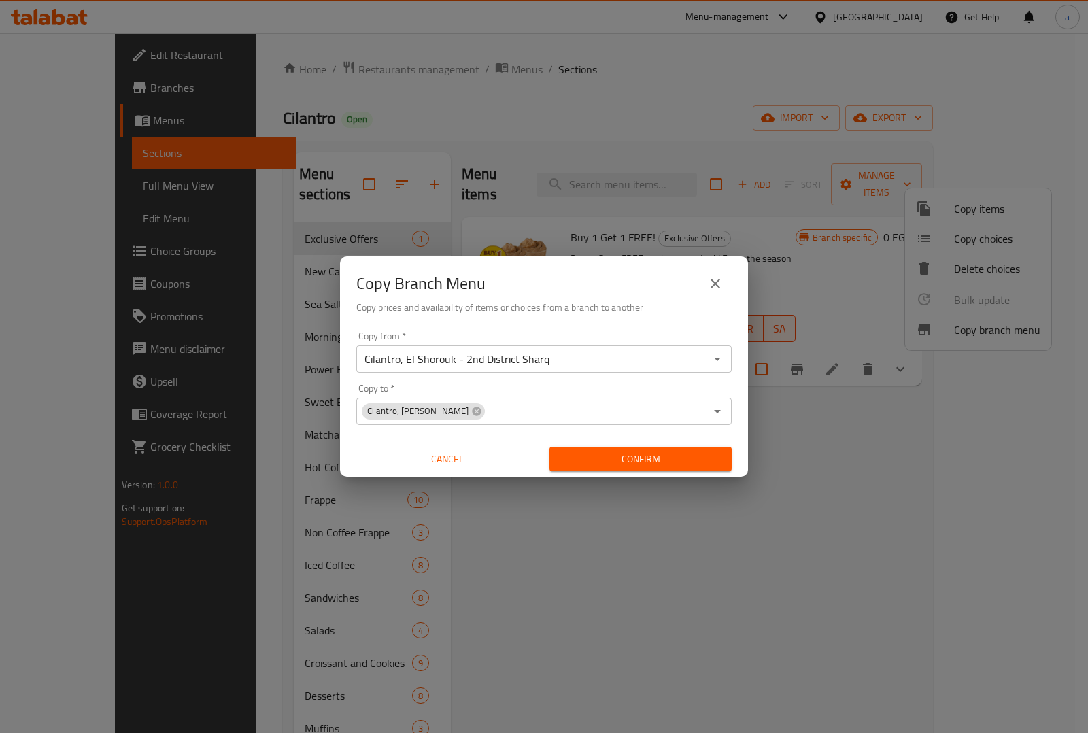
click at [796, 558] on div "Copy Branch Menu Copy prices and availability of items or choices from a branch…" at bounding box center [544, 366] width 1088 height 733
click at [718, 286] on icon "close" at bounding box center [716, 284] width 10 height 10
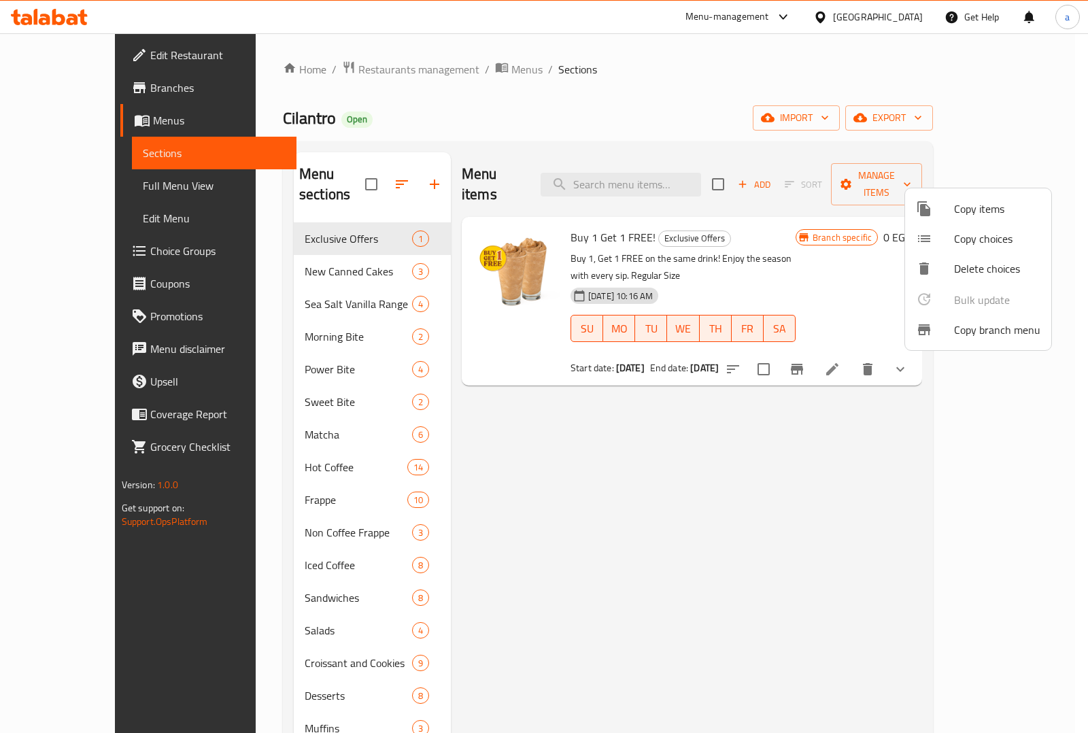
click at [54, 9] on div at bounding box center [544, 366] width 1088 height 733
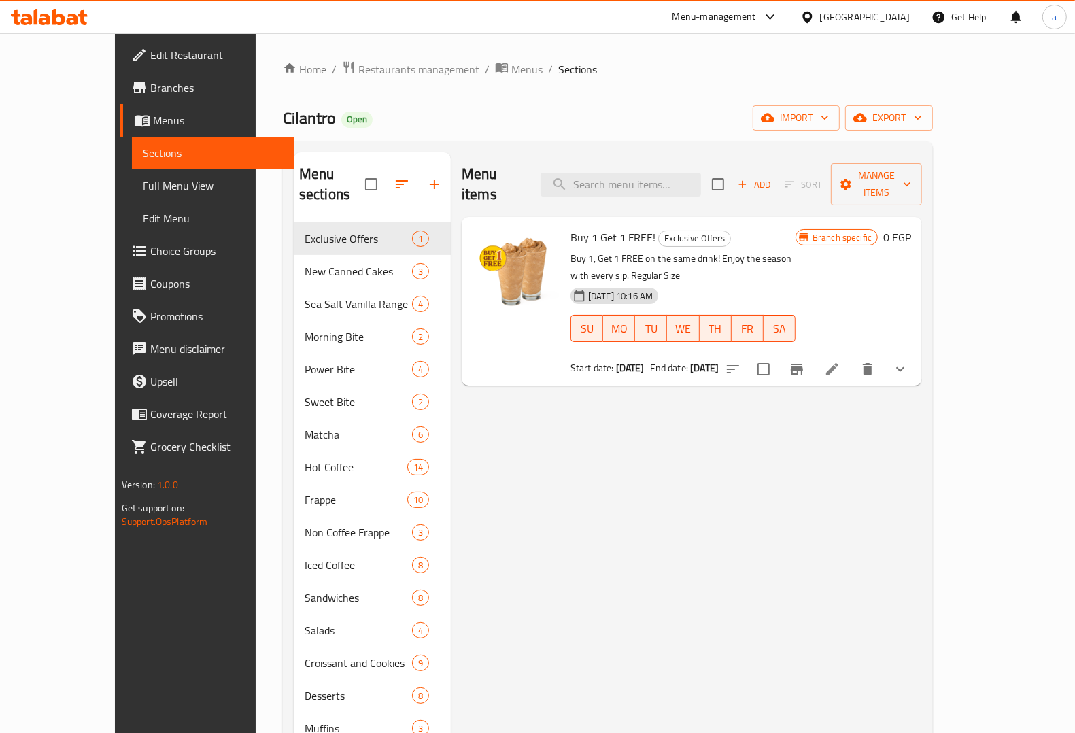
click at [52, 14] on icon at bounding box center [49, 17] width 77 height 16
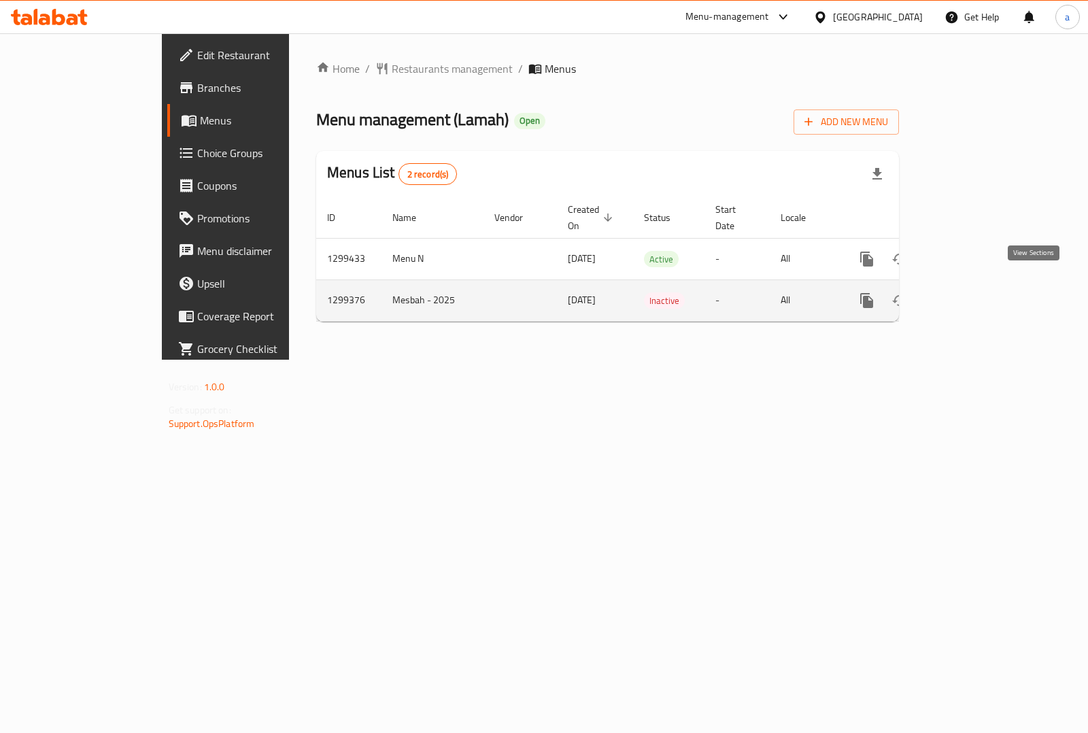
click at [973, 292] on icon "enhanced table" at bounding box center [965, 300] width 16 height 16
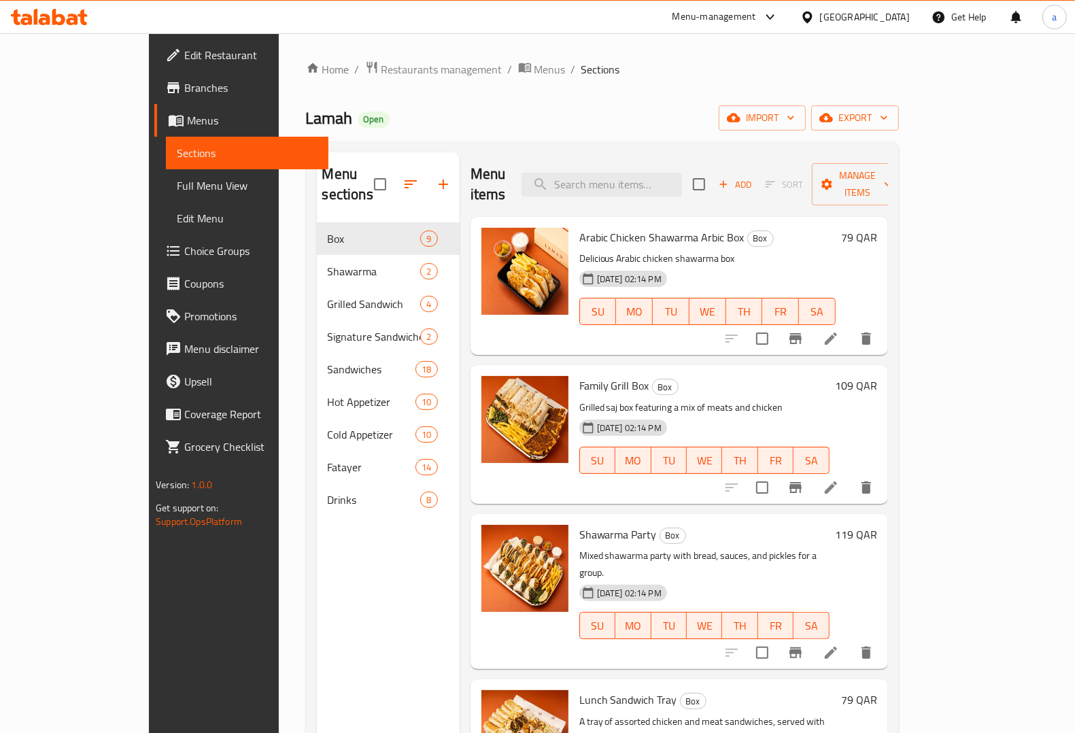
click at [177, 218] on span "Edit Menu" at bounding box center [247, 218] width 141 height 16
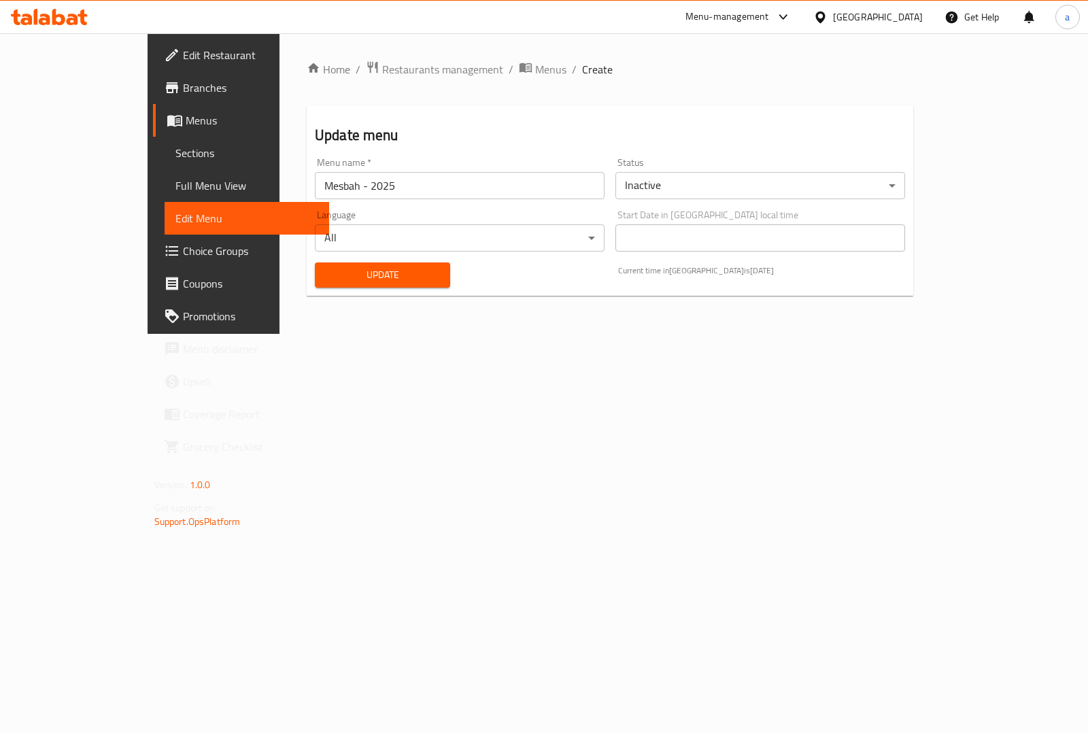
click at [175, 177] on span "Full Menu View" at bounding box center [246, 185] width 143 height 16
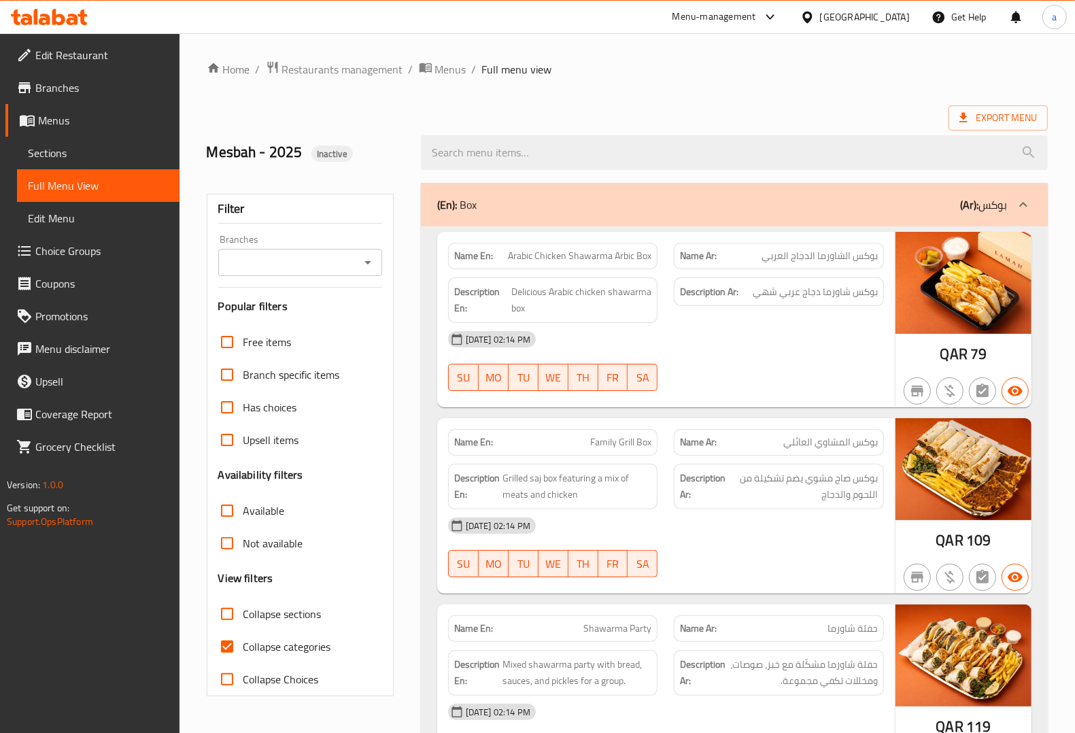
click at [60, 14] on icon at bounding box center [49, 17] width 77 height 16
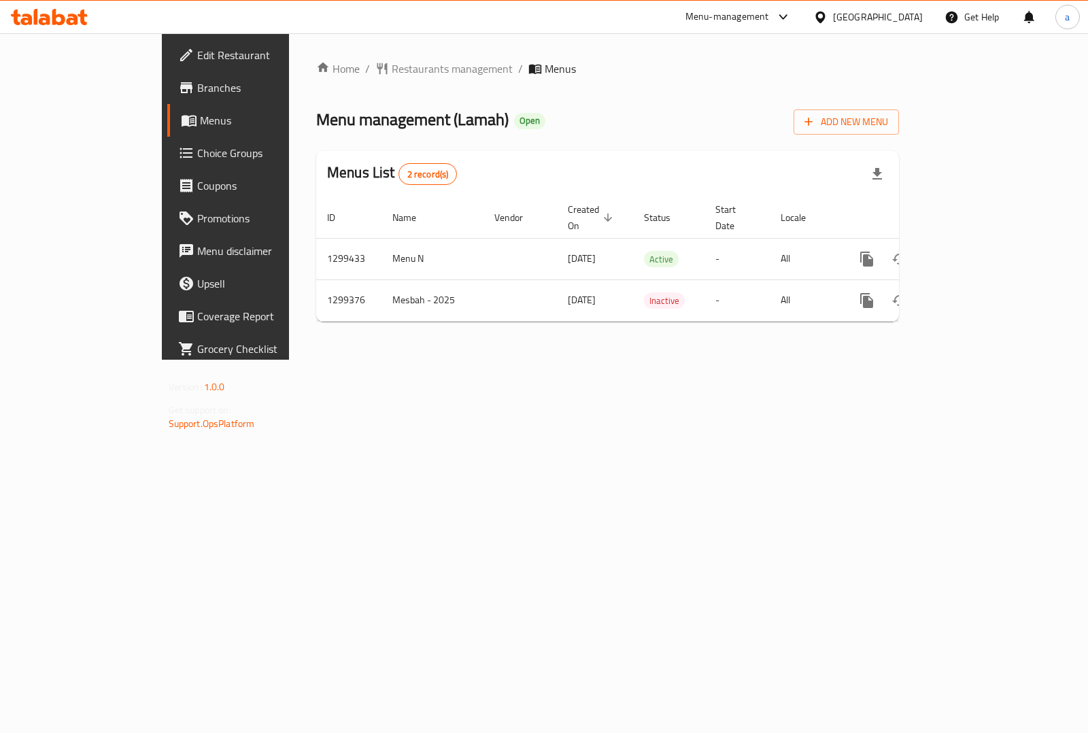
click at [197, 80] on span "Branches" at bounding box center [264, 88] width 135 height 16
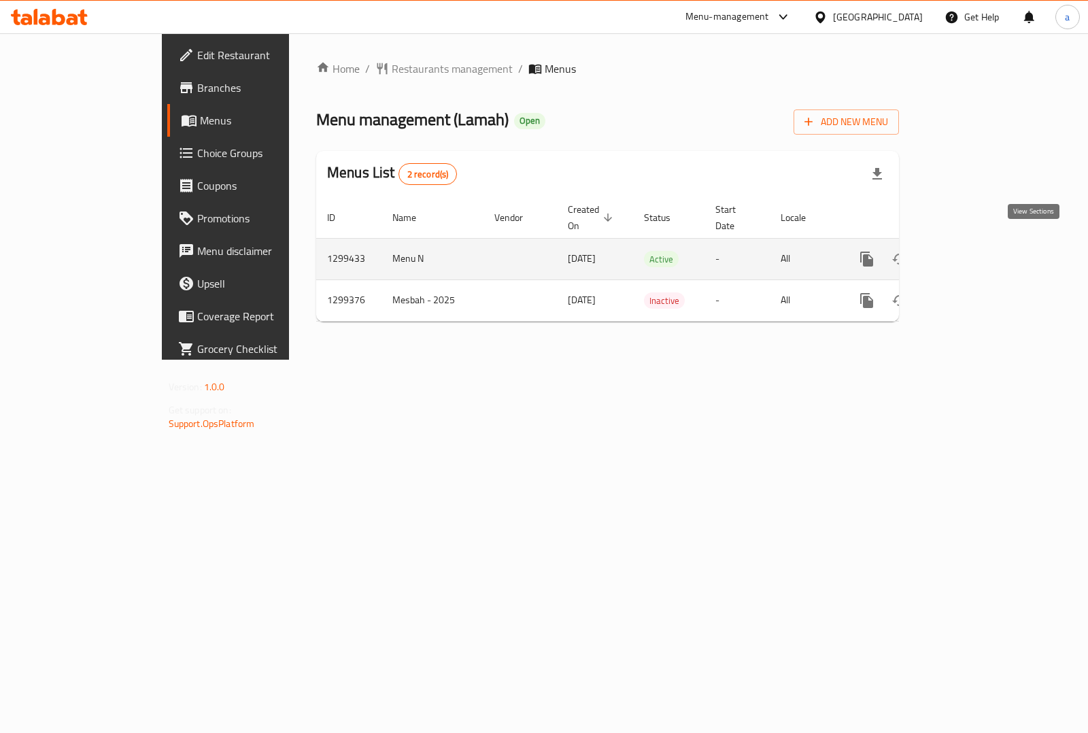
click at [973, 251] on icon "enhanced table" at bounding box center [965, 259] width 16 height 16
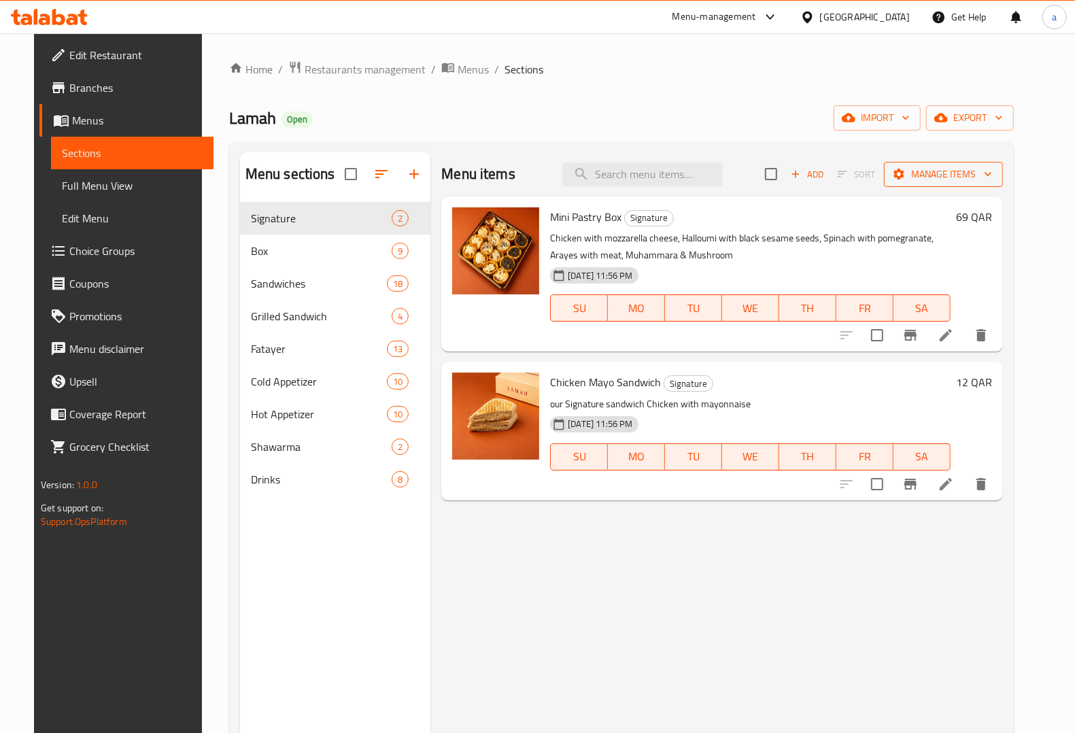
click at [992, 169] on span "Manage items" at bounding box center [943, 174] width 97 height 17
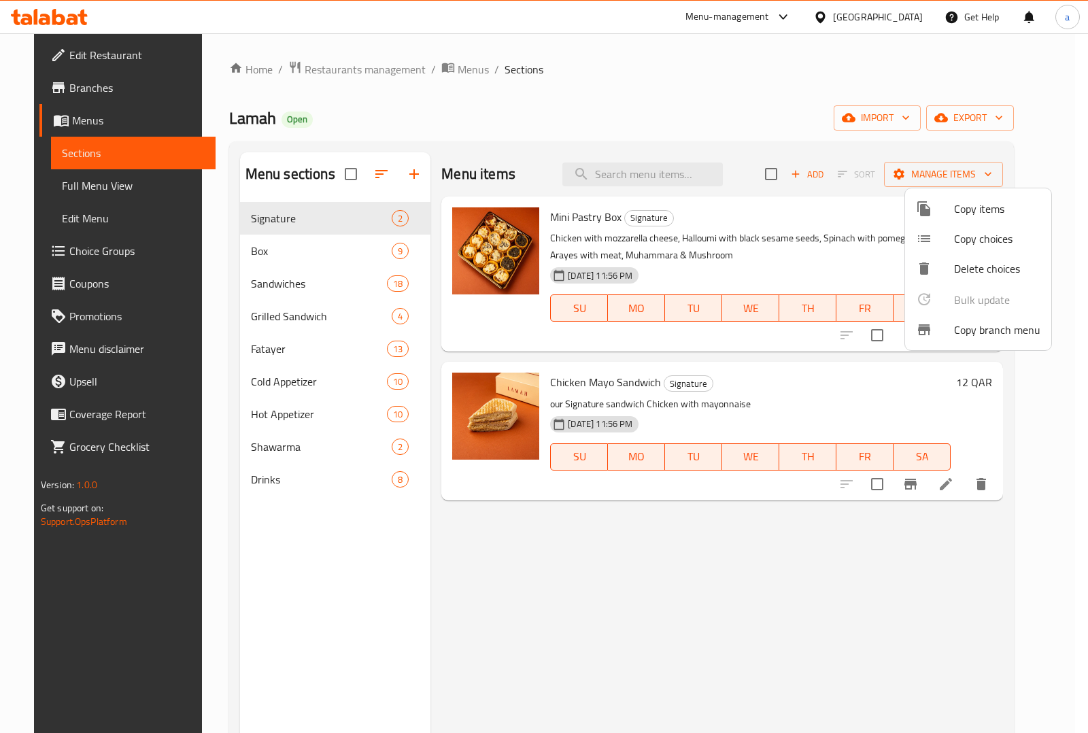
click at [988, 324] on span "Copy branch menu" at bounding box center [997, 330] width 86 height 16
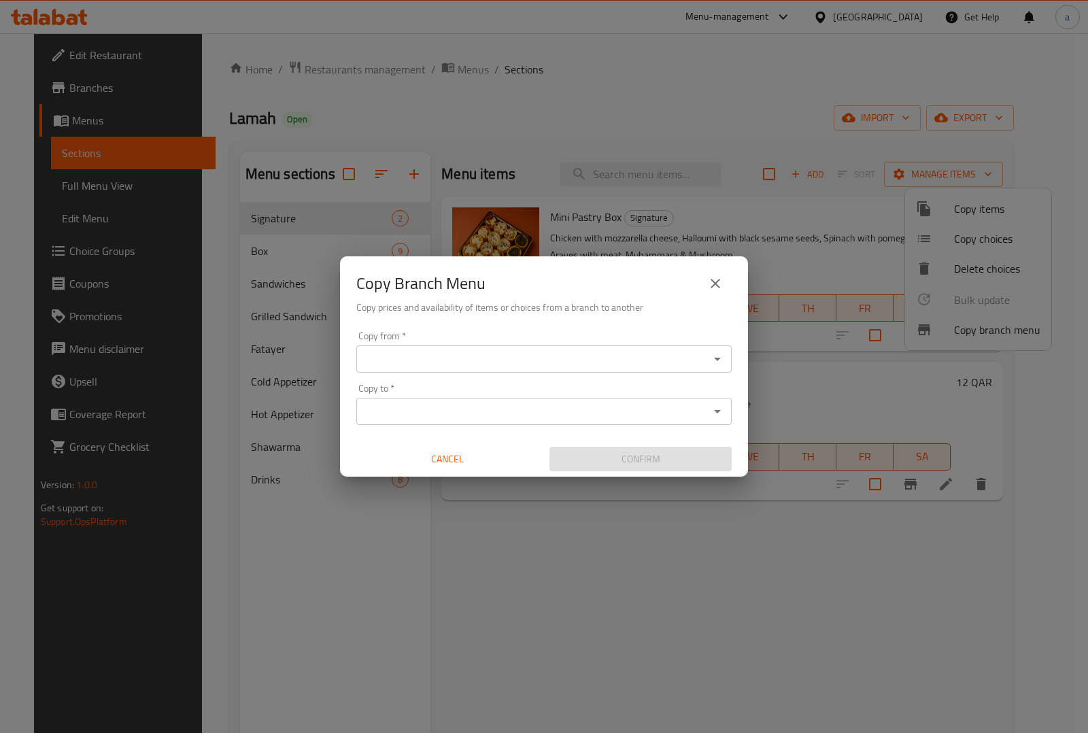
click at [728, 359] on div "Copy from *" at bounding box center [543, 358] width 375 height 27
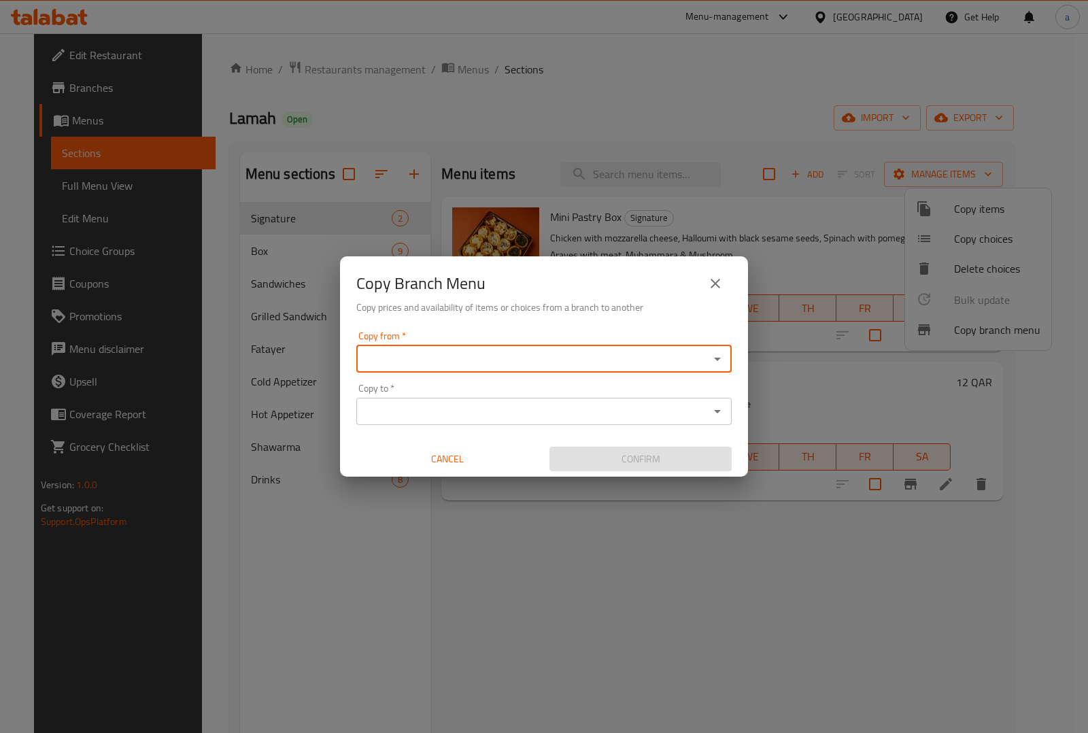
click at [716, 354] on icon "Open" at bounding box center [717, 359] width 16 height 16
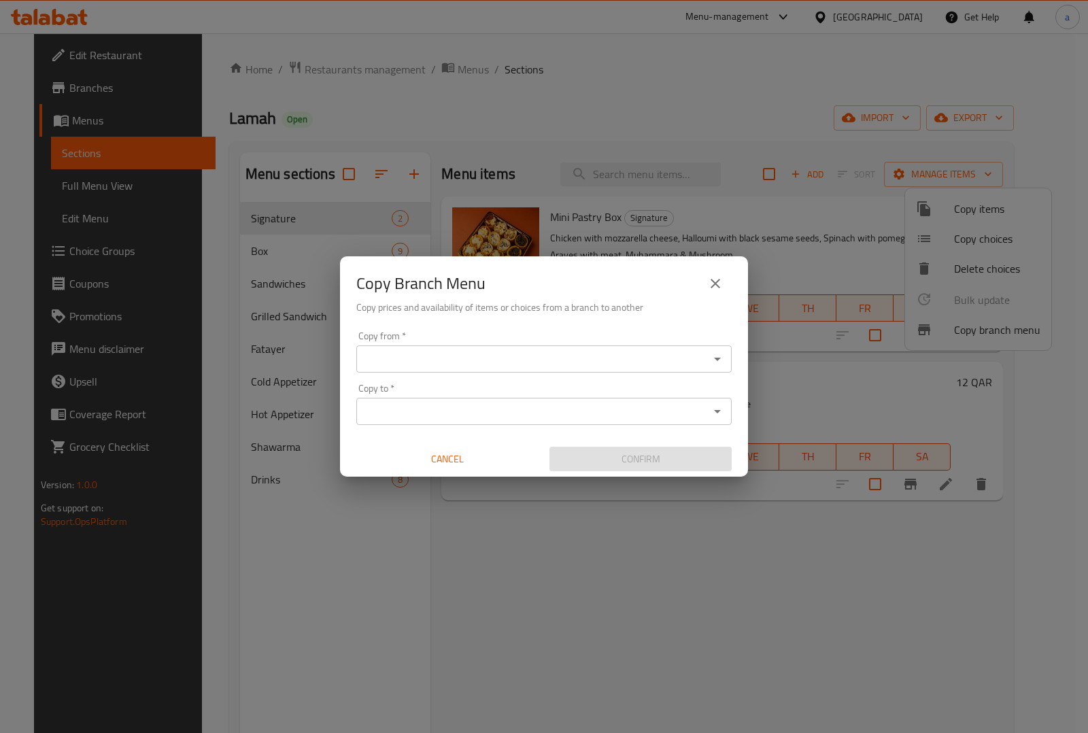
click at [719, 364] on icon "Open" at bounding box center [717, 359] width 16 height 16
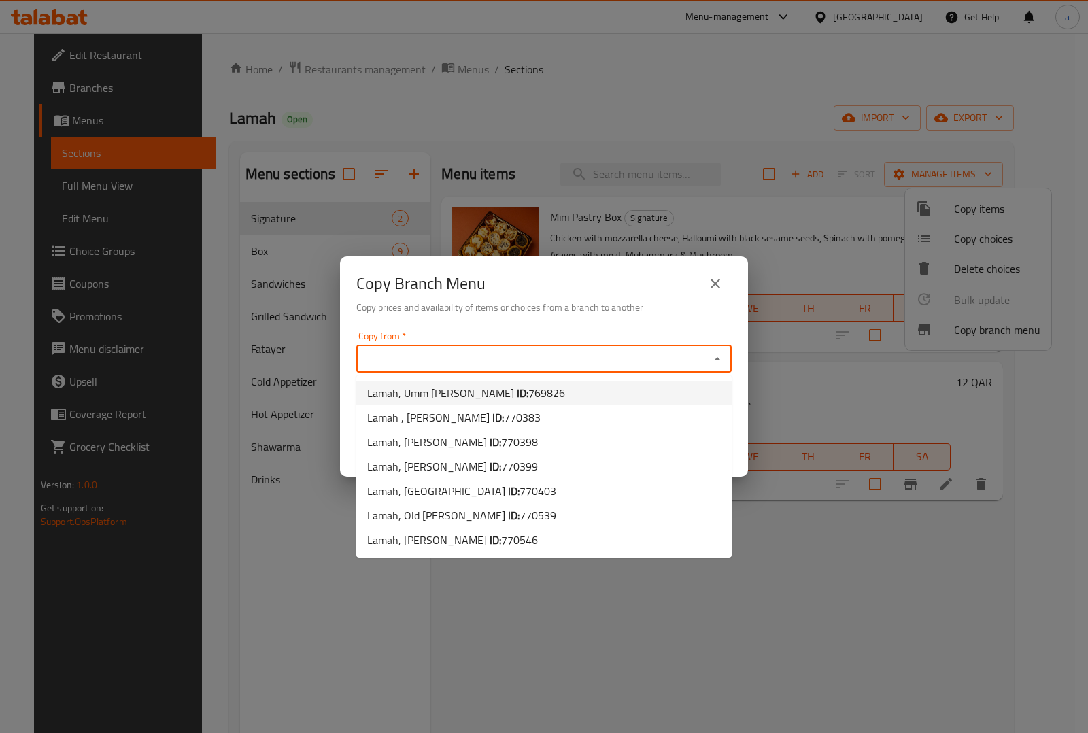
click at [449, 394] on span "Lamah, [PERSON_NAME] ID: 769826" at bounding box center [466, 393] width 198 height 16
type input "Lamah, Umm [PERSON_NAME]"
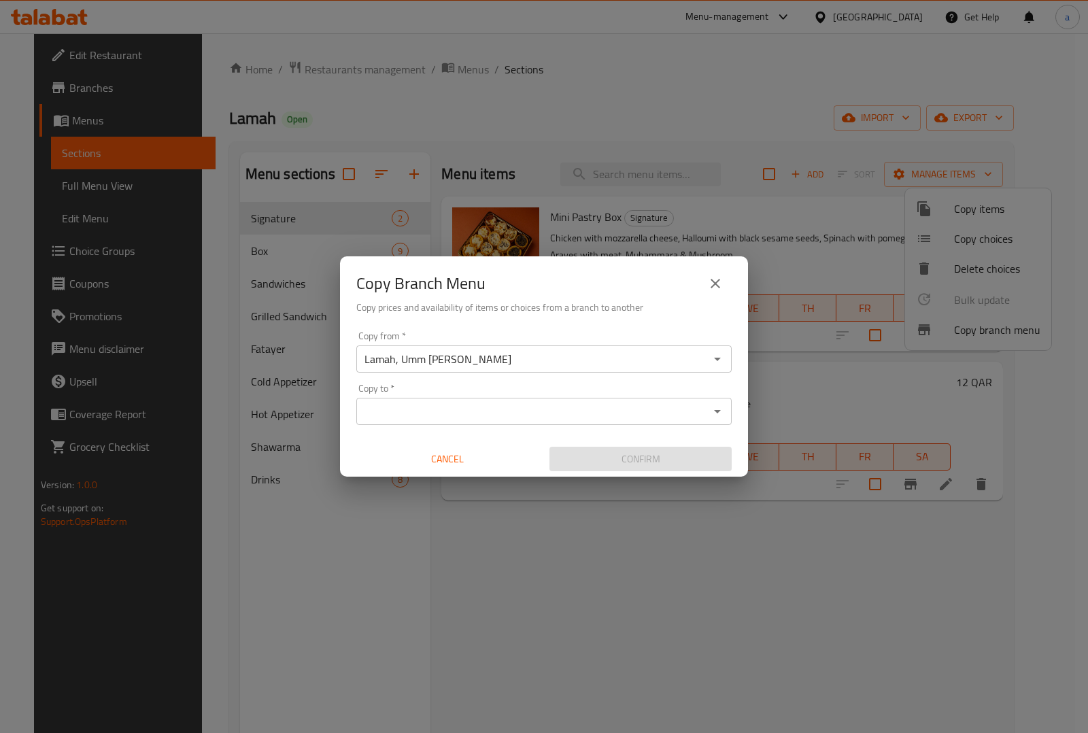
click at [721, 407] on icon "Open" at bounding box center [717, 411] width 16 height 16
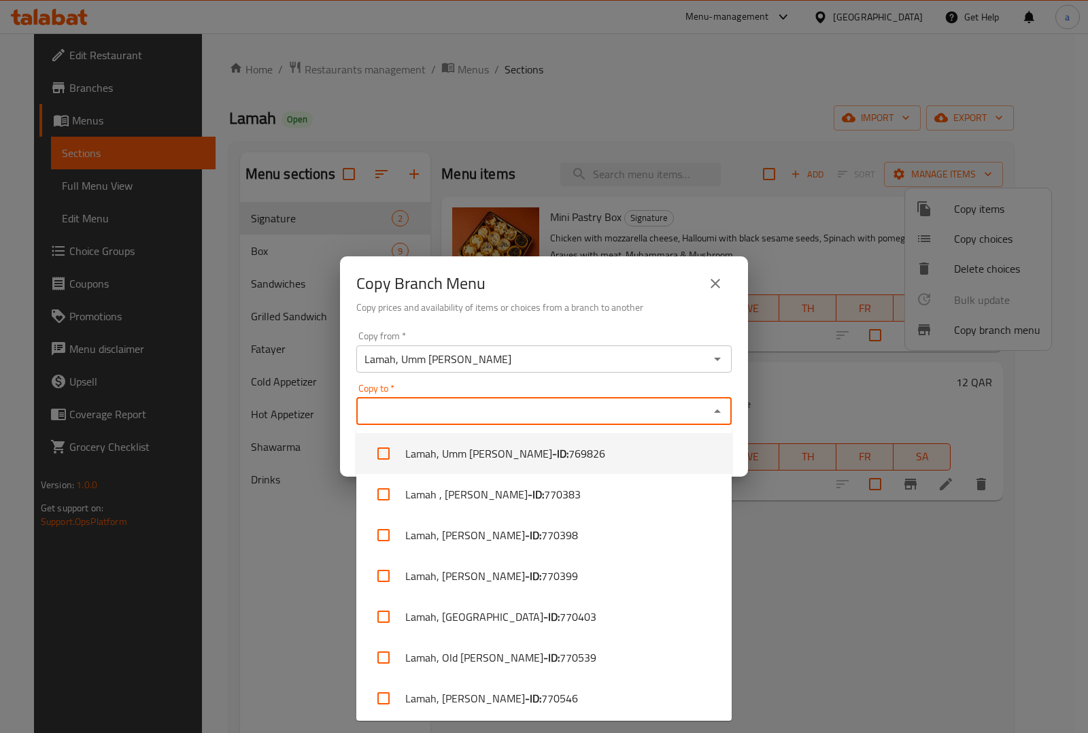
scroll to position [3, 0]
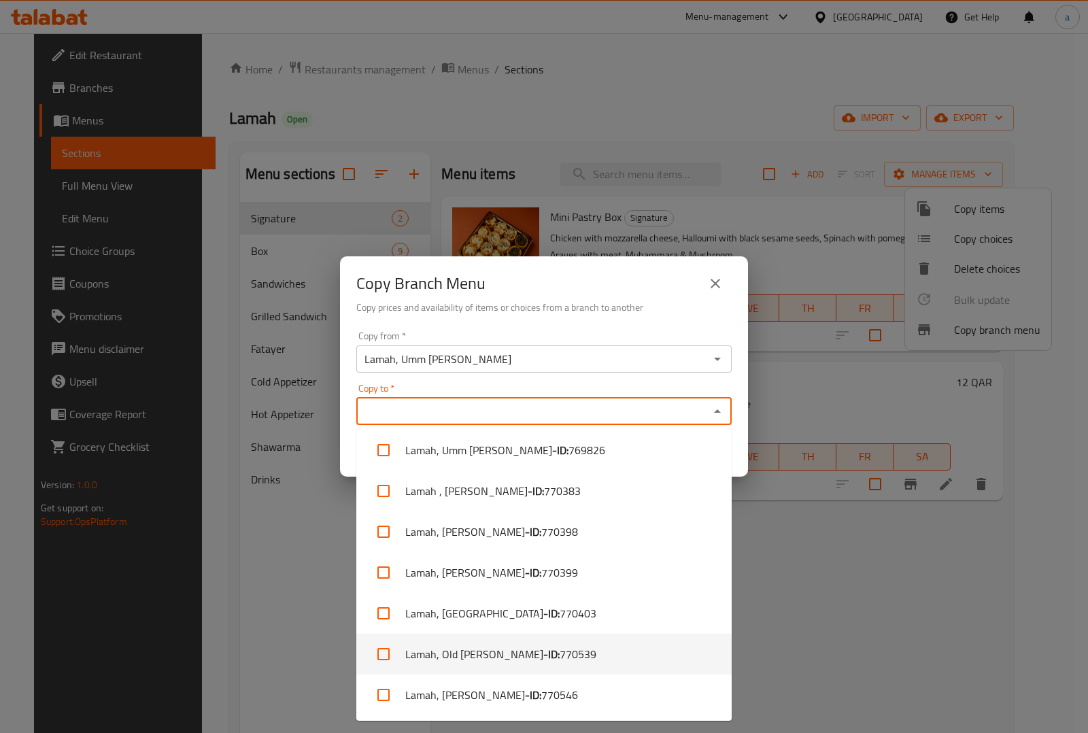
click at [385, 653] on input "checkbox" at bounding box center [383, 654] width 33 height 33
checkbox input "true"
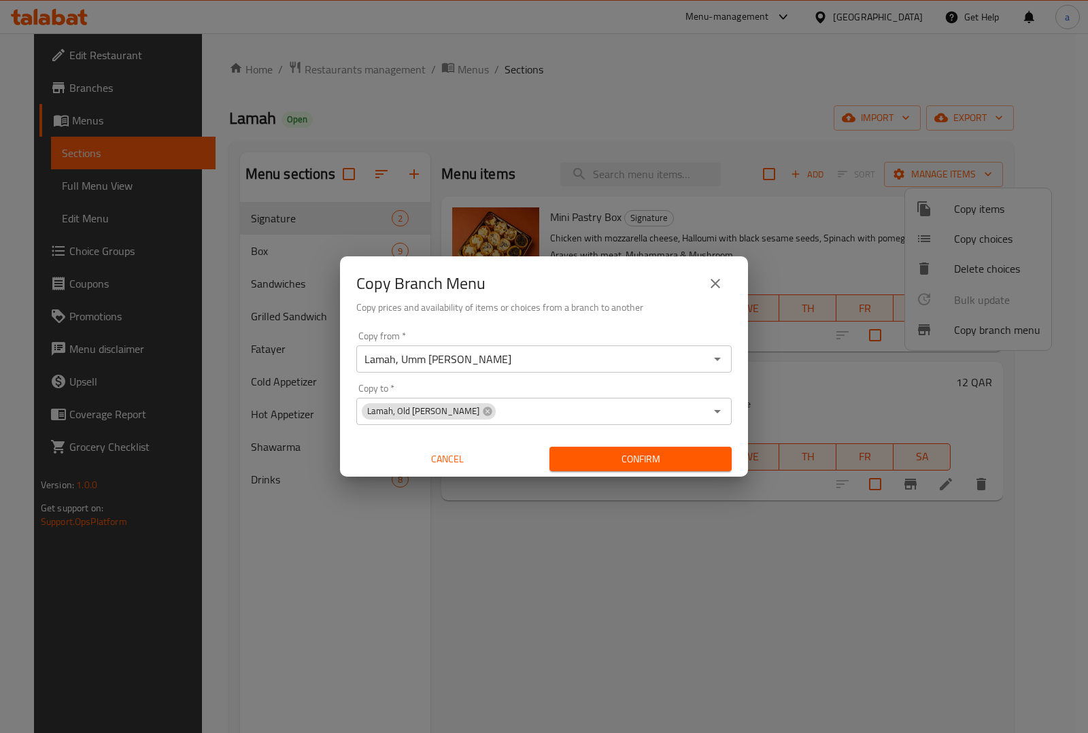
click at [653, 300] on h6 "Copy prices and availability of items or choices from a branch to another" at bounding box center [543, 307] width 375 height 15
click at [460, 464] on span "Cancel" at bounding box center [447, 459] width 171 height 17
